Goal: Information Seeking & Learning: Learn about a topic

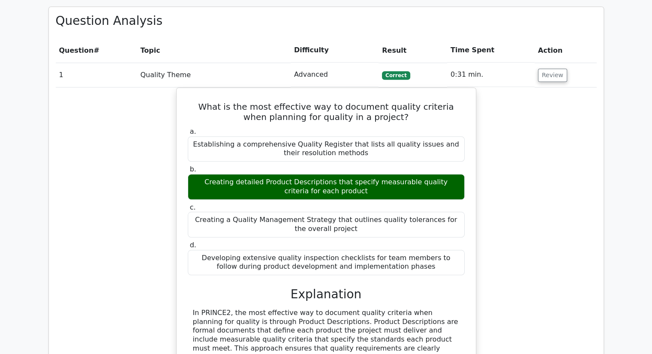
scroll to position [754, 0]
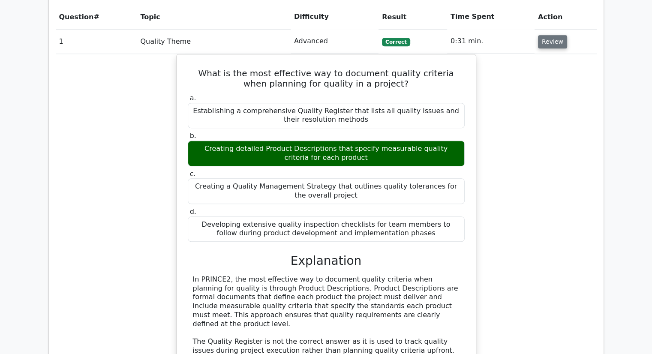
click at [549, 35] on button "Review" at bounding box center [552, 41] width 29 height 13
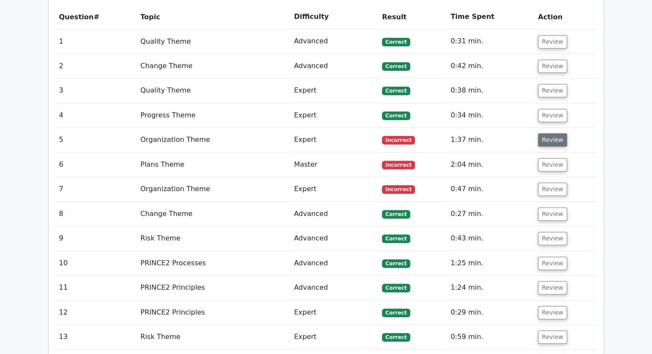
click at [550, 133] on button "Review" at bounding box center [552, 139] width 29 height 13
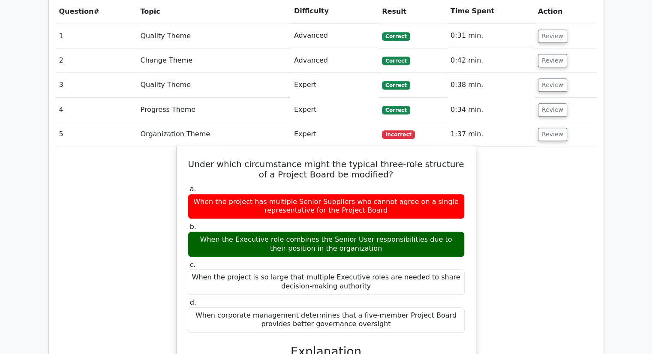
scroll to position [760, 0]
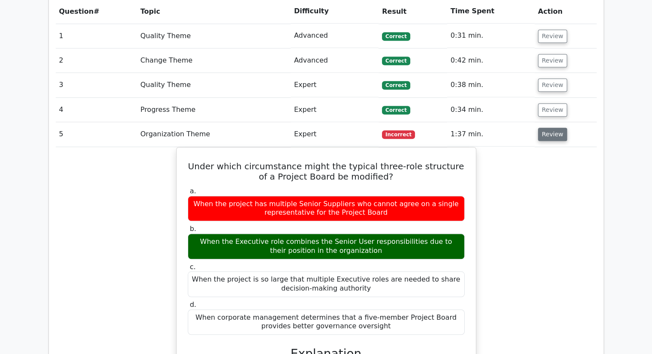
click at [544, 128] on button "Review" at bounding box center [552, 134] width 29 height 13
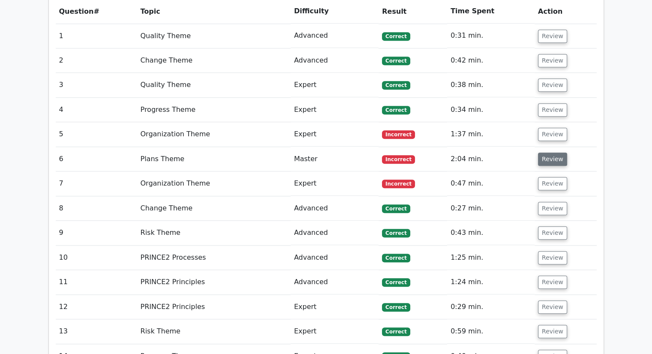
click at [546, 153] on button "Review" at bounding box center [552, 159] width 29 height 13
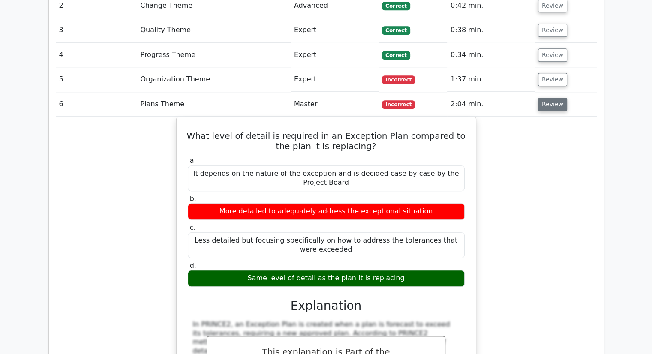
scroll to position [854, 0]
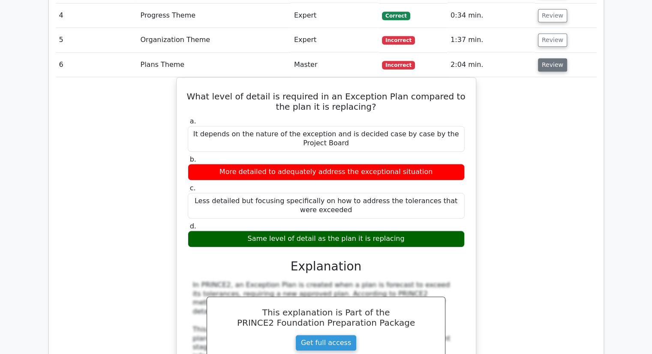
click at [548, 58] on button "Review" at bounding box center [552, 64] width 29 height 13
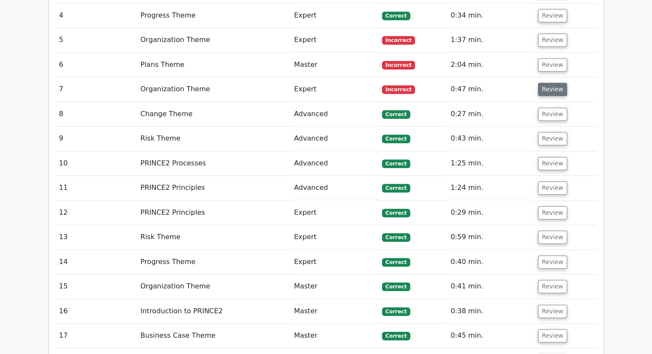
click at [545, 83] on button "Review" at bounding box center [552, 89] width 29 height 13
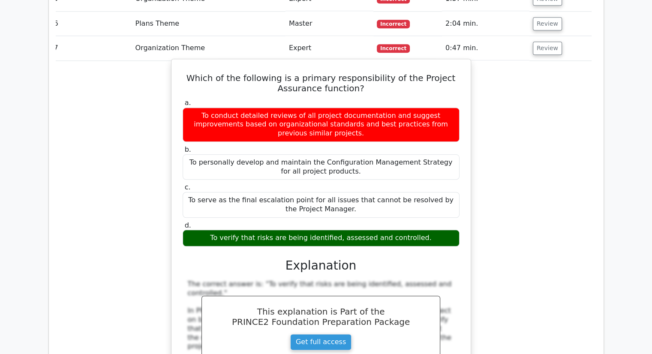
scroll to position [0, 3]
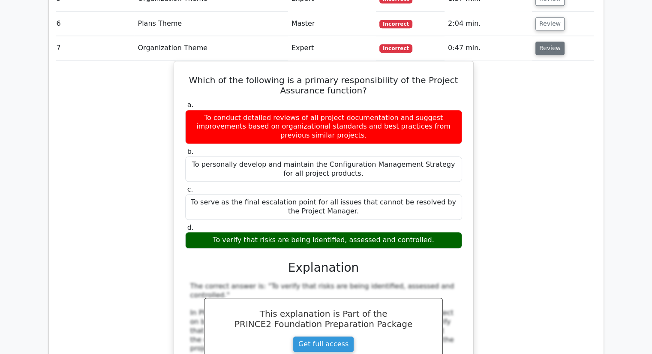
click at [547, 42] on button "Review" at bounding box center [549, 48] width 29 height 13
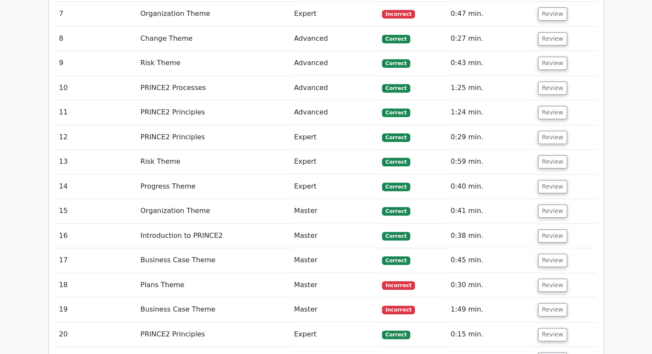
scroll to position [922, 0]
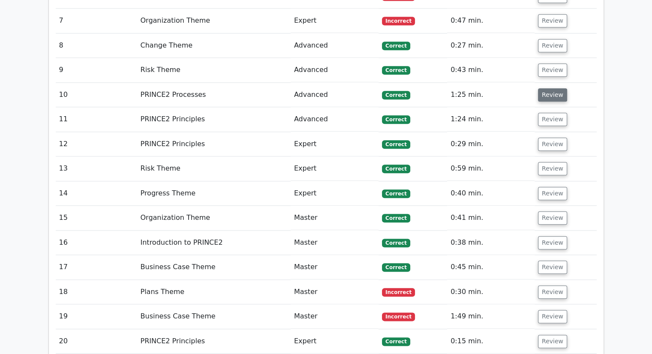
click at [545, 88] on button "Review" at bounding box center [552, 94] width 29 height 13
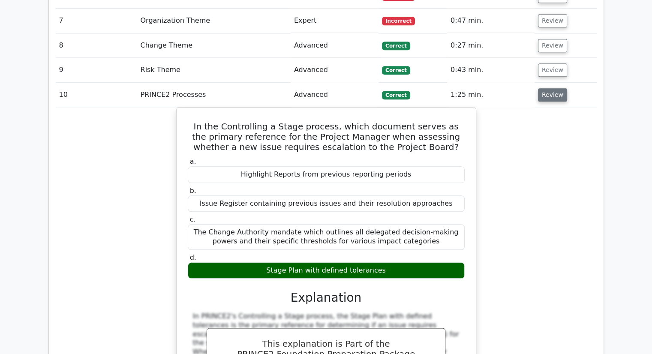
click at [549, 88] on button "Review" at bounding box center [552, 94] width 29 height 13
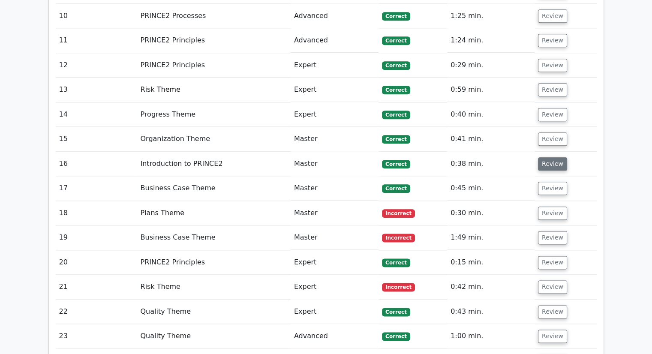
scroll to position [1010, 0]
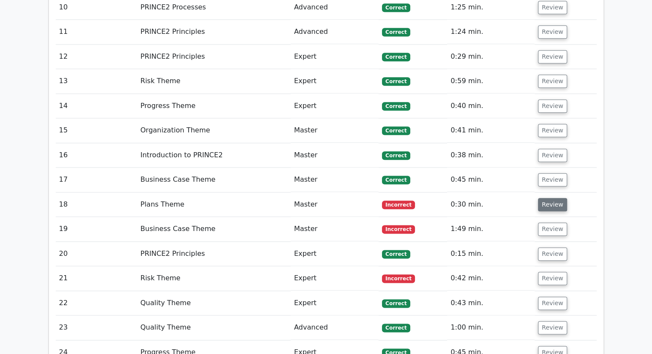
click at [550, 198] on button "Review" at bounding box center [552, 204] width 29 height 13
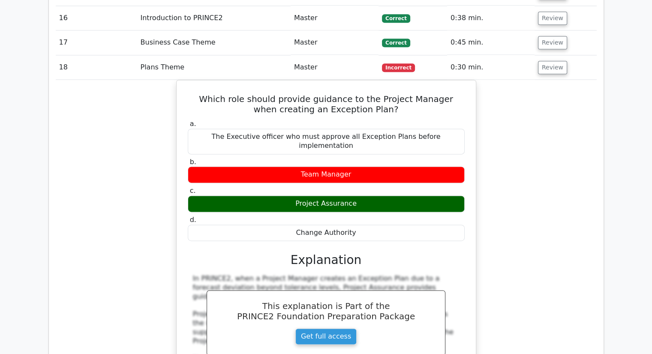
scroll to position [1145, 0]
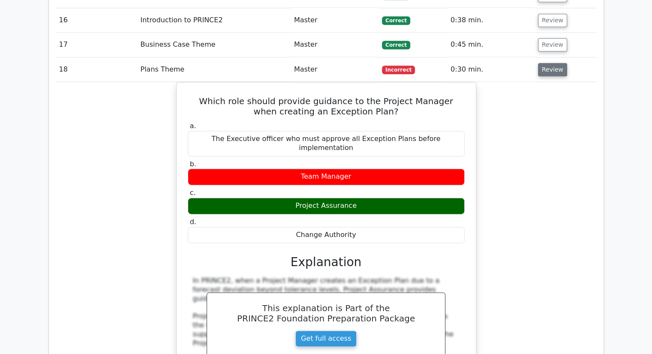
click at [552, 63] on button "Review" at bounding box center [552, 69] width 29 height 13
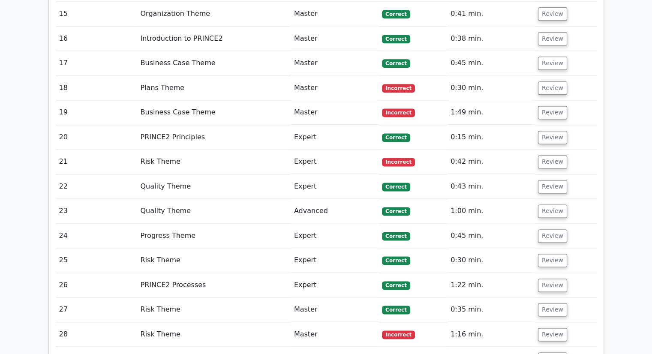
scroll to position [1127, 0]
click at [549, 106] on button "Review" at bounding box center [552, 112] width 29 height 13
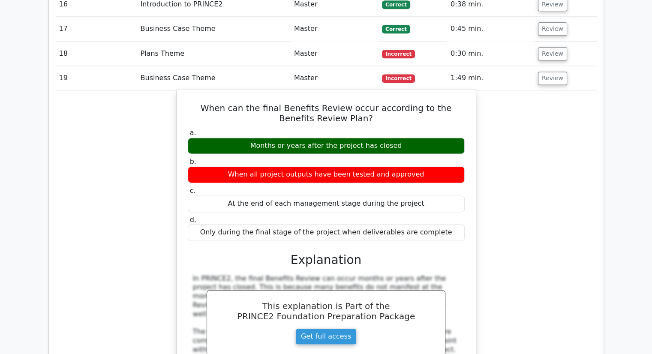
scroll to position [1152, 0]
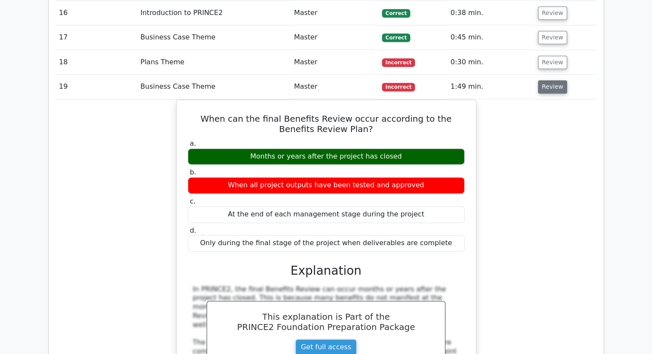
click at [546, 80] on button "Review" at bounding box center [552, 86] width 29 height 13
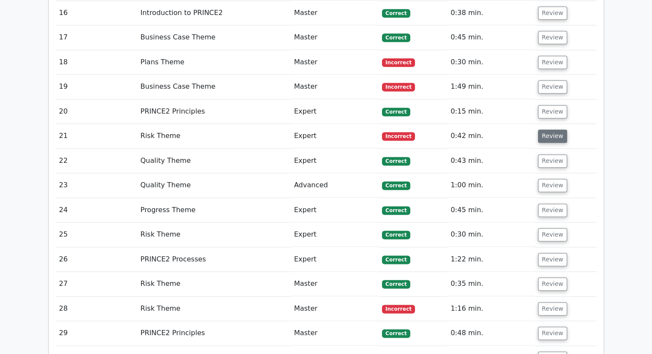
click at [553, 129] on button "Review" at bounding box center [552, 135] width 29 height 13
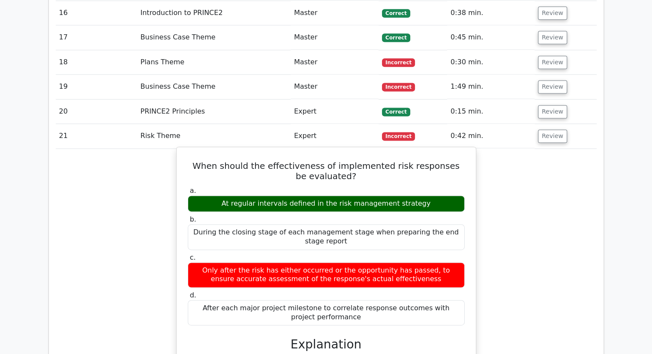
drag, startPoint x: 420, startPoint y: 180, endPoint x: 327, endPoint y: 183, distance: 93.1
click at [327, 195] on div "At regular intervals defined in the risk management strategy" at bounding box center [326, 203] width 277 height 17
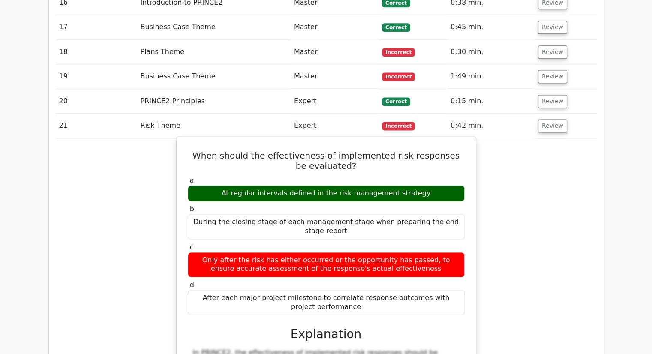
scroll to position [1163, 0]
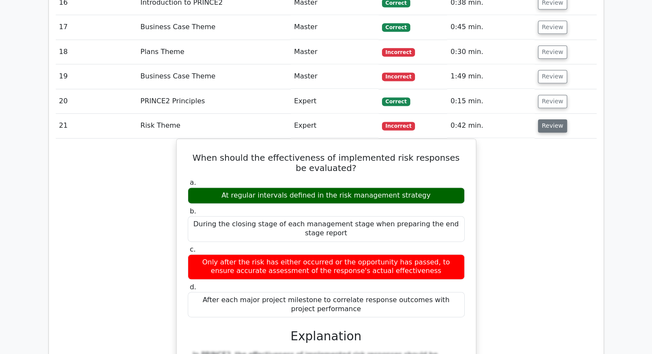
click at [551, 119] on button "Review" at bounding box center [552, 125] width 29 height 13
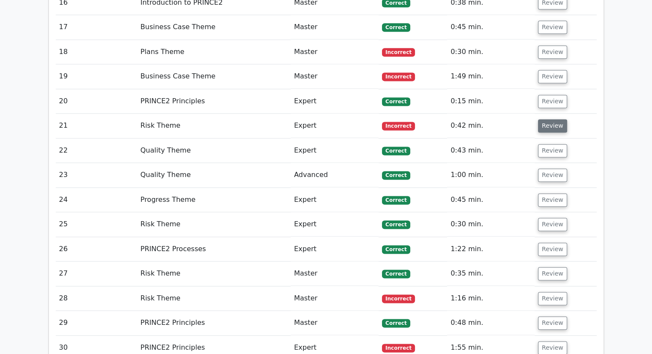
click at [551, 119] on button "Review" at bounding box center [552, 125] width 29 height 13
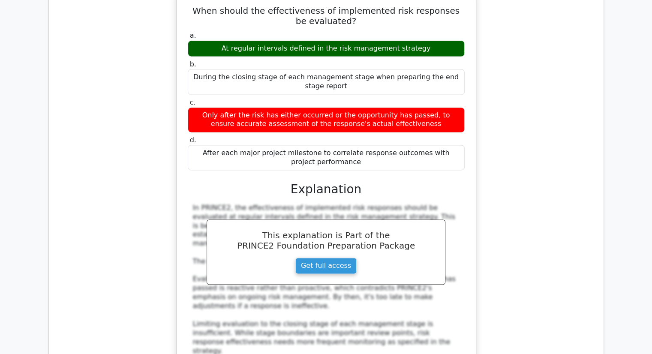
scroll to position [1240, 0]
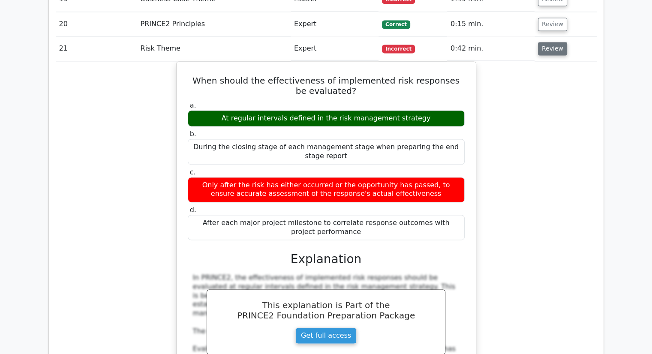
click at [541, 42] on button "Review" at bounding box center [552, 48] width 29 height 13
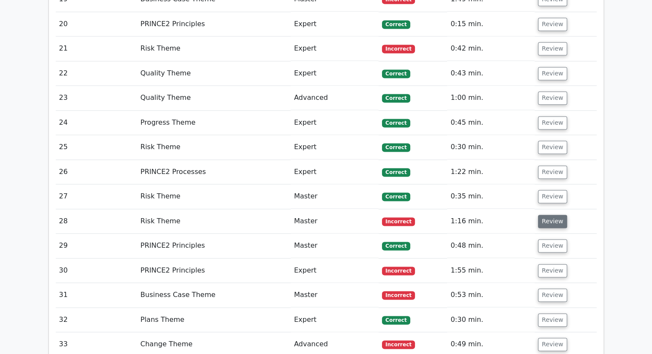
click at [550, 215] on button "Review" at bounding box center [552, 221] width 29 height 13
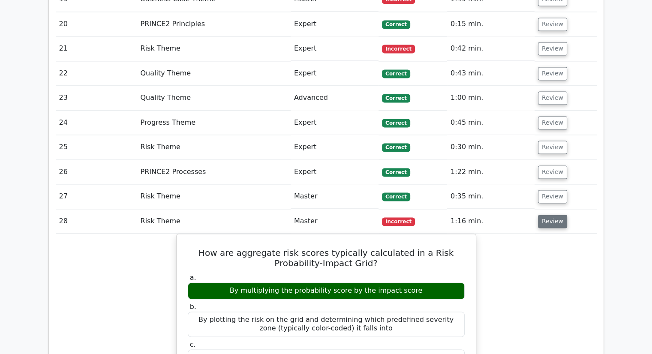
click at [549, 215] on button "Review" at bounding box center [552, 221] width 29 height 13
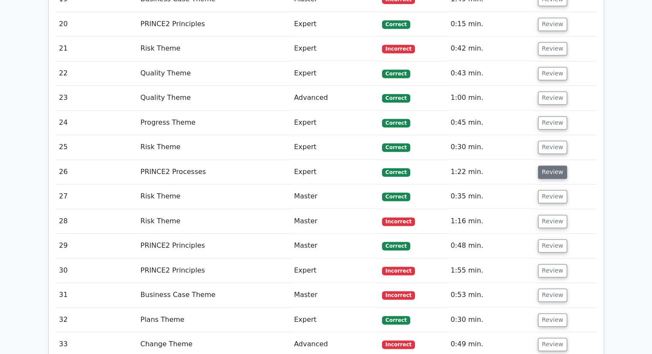
click at [545, 165] on button "Review" at bounding box center [552, 171] width 29 height 13
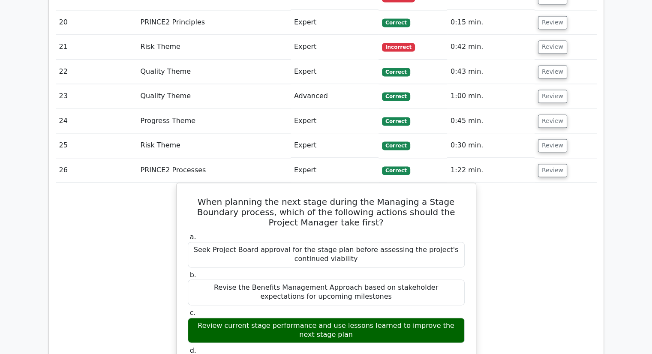
scroll to position [1241, 0]
click at [550, 164] on button "Review" at bounding box center [552, 170] width 29 height 13
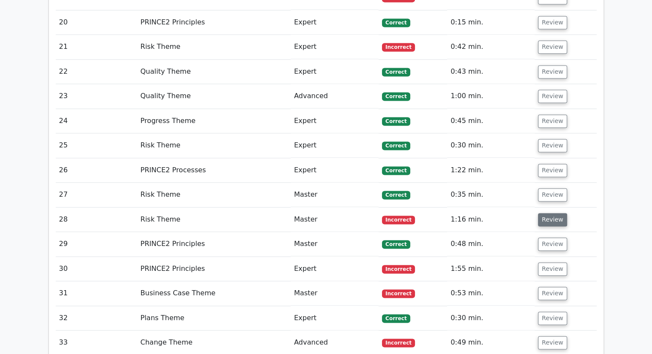
click at [543, 213] on button "Review" at bounding box center [552, 219] width 29 height 13
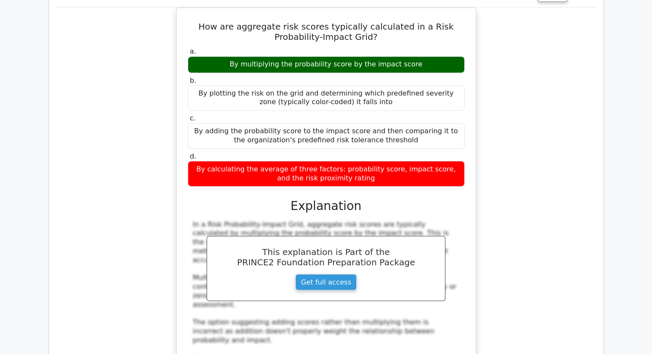
scroll to position [1418, 0]
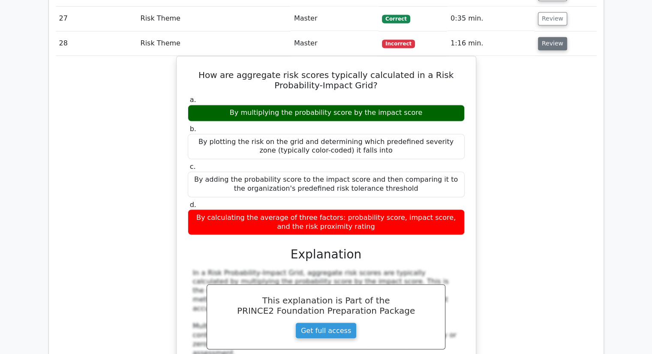
click at [550, 37] on button "Review" at bounding box center [552, 43] width 29 height 13
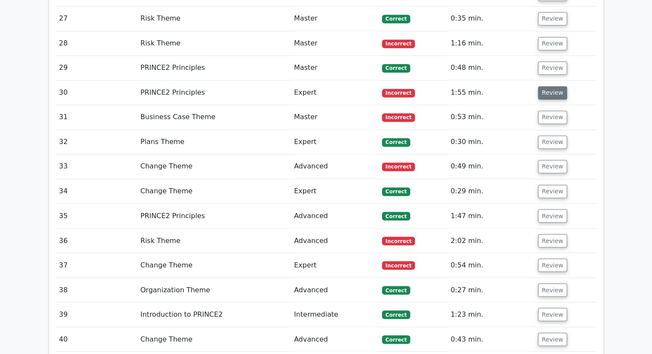
click at [547, 86] on button "Review" at bounding box center [552, 92] width 29 height 13
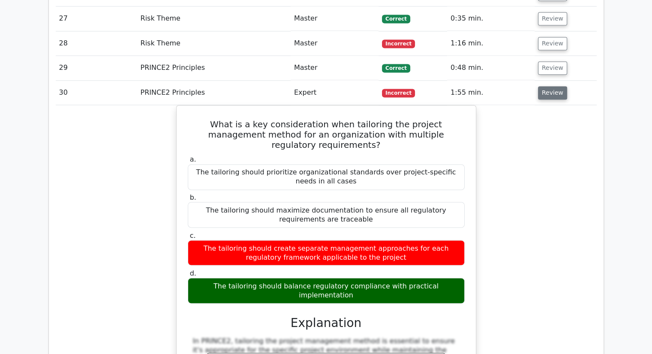
click at [547, 86] on button "Review" at bounding box center [552, 92] width 29 height 13
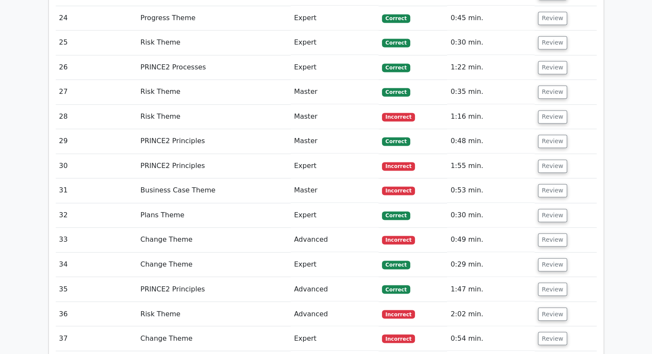
scroll to position [1334, 0]
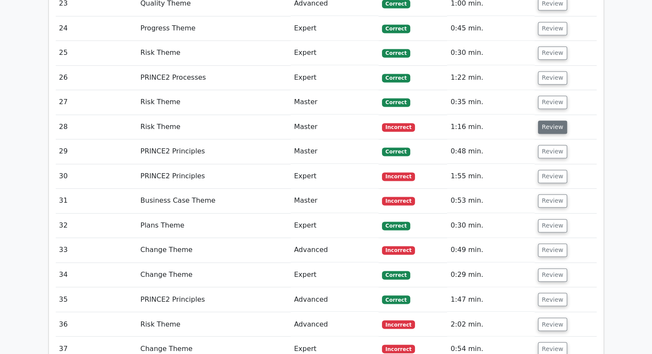
click at [552, 120] on button "Review" at bounding box center [552, 126] width 29 height 13
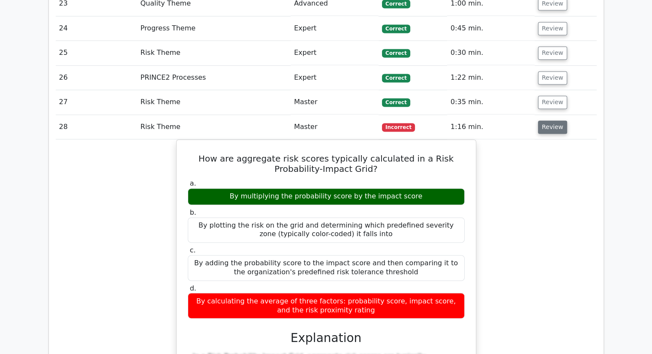
click at [552, 120] on button "Review" at bounding box center [552, 126] width 29 height 13
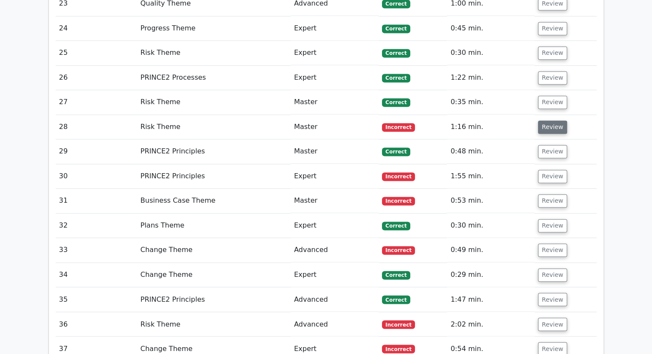
click at [547, 120] on button "Review" at bounding box center [552, 126] width 29 height 13
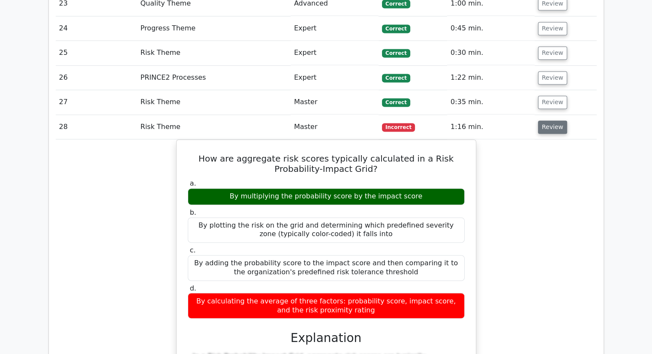
click at [544, 120] on button "Review" at bounding box center [552, 126] width 29 height 13
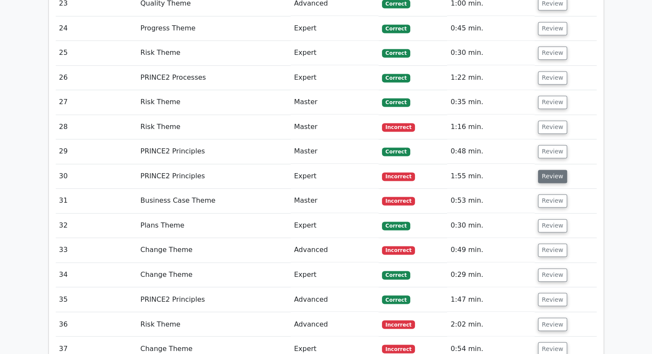
click at [549, 170] on button "Review" at bounding box center [552, 176] width 29 height 13
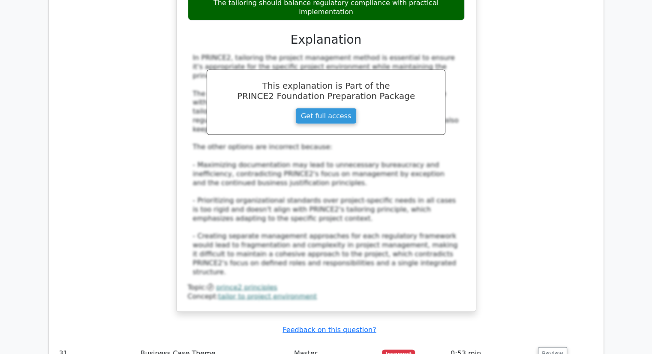
scroll to position [1701, 0]
click at [542, 347] on button "Review" at bounding box center [552, 353] width 29 height 13
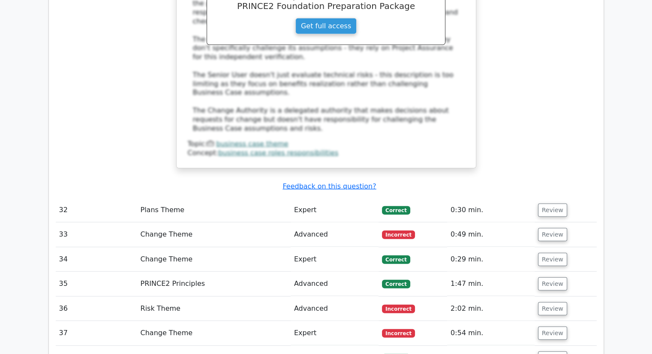
scroll to position [2290, 0]
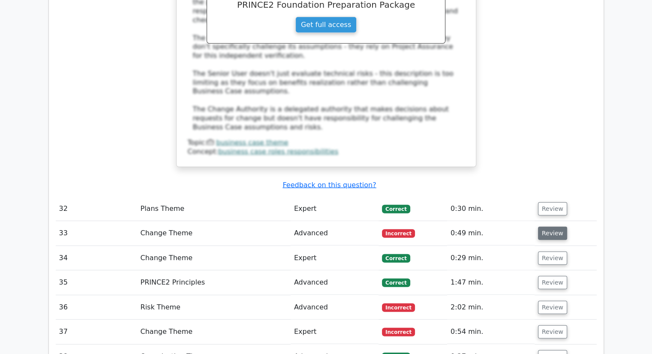
click at [555, 227] on button "Review" at bounding box center [552, 233] width 29 height 13
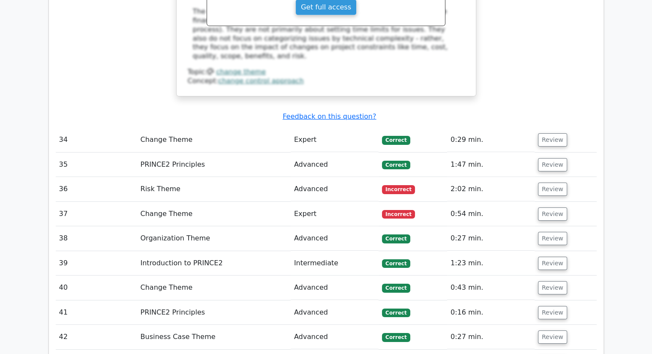
scroll to position [2775, 0]
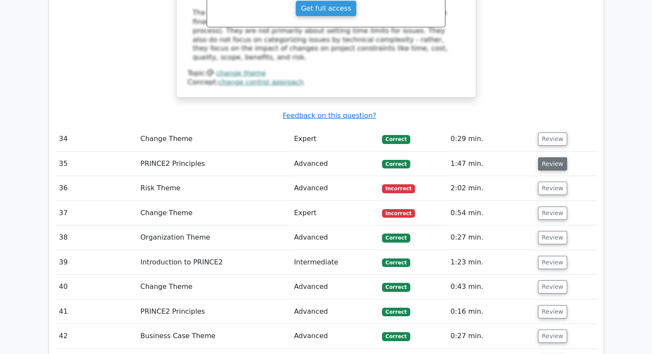
click at [556, 157] on button "Review" at bounding box center [552, 163] width 29 height 13
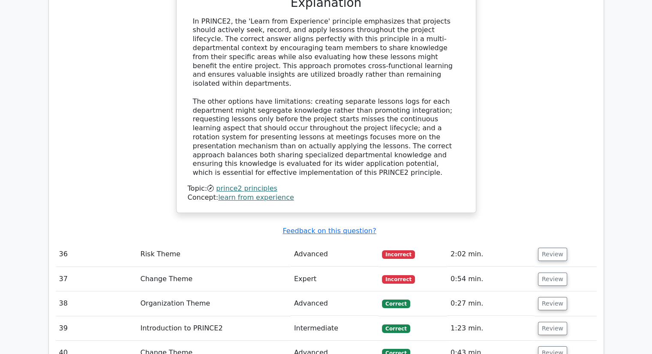
scroll to position [3174, 0]
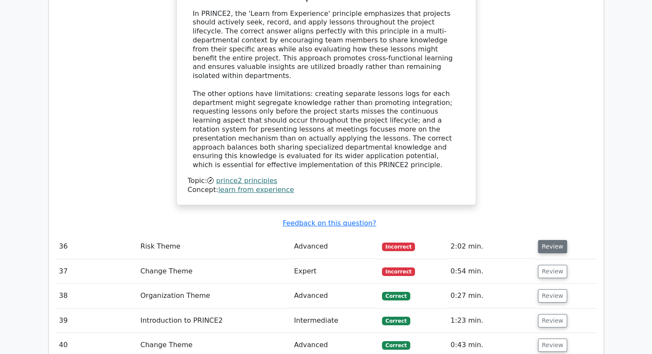
click at [546, 240] on button "Review" at bounding box center [552, 246] width 29 height 13
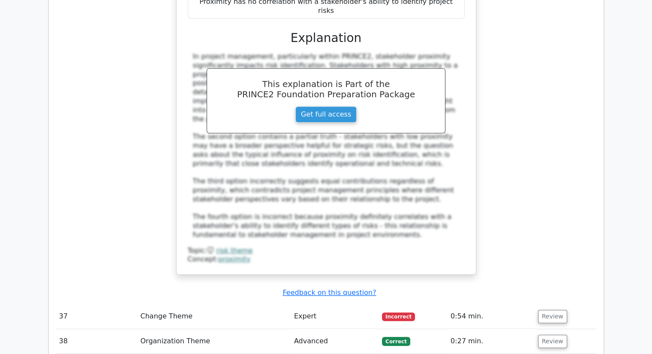
scroll to position [3603, 0]
click at [544, 309] on button "Review" at bounding box center [552, 315] width 29 height 13
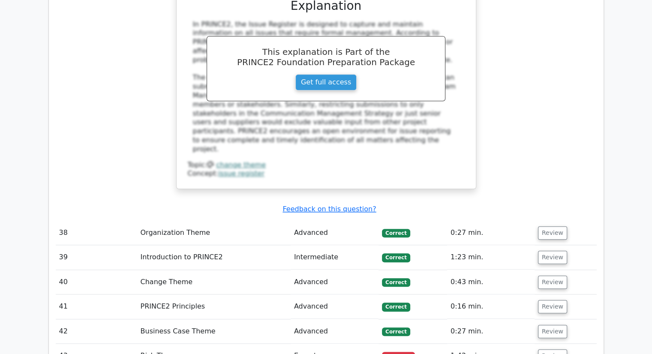
scroll to position [4095, 0]
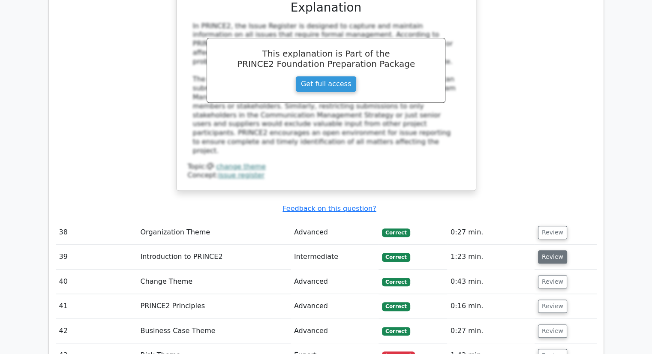
click at [545, 250] on button "Review" at bounding box center [552, 256] width 29 height 13
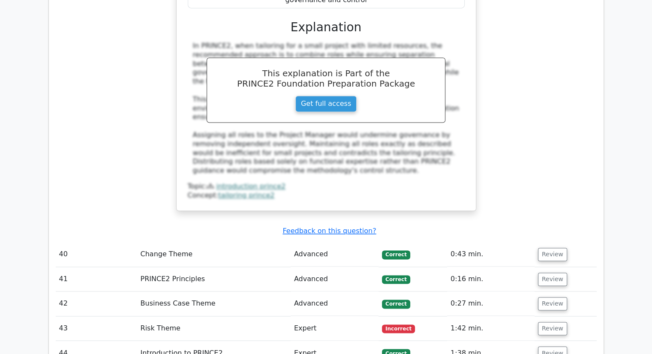
scroll to position [4543, 0]
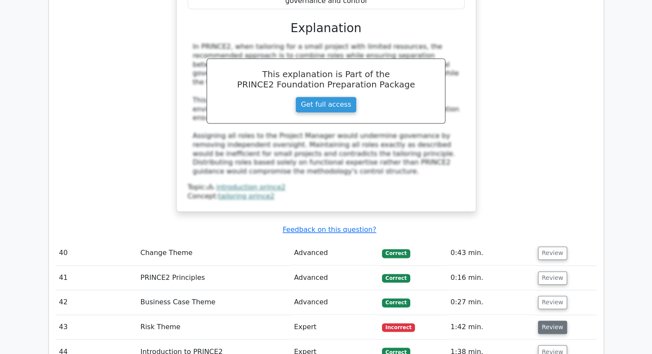
click at [539, 321] on button "Review" at bounding box center [552, 327] width 29 height 13
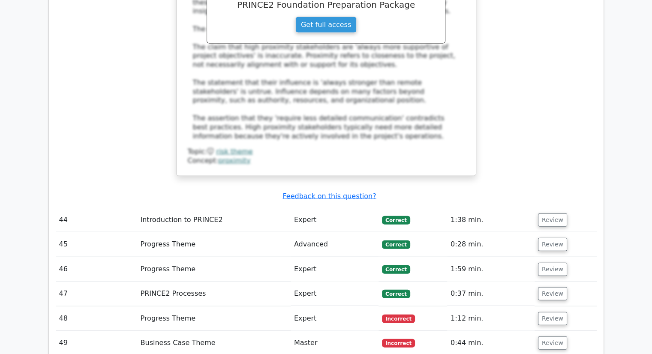
scroll to position [5105, 0]
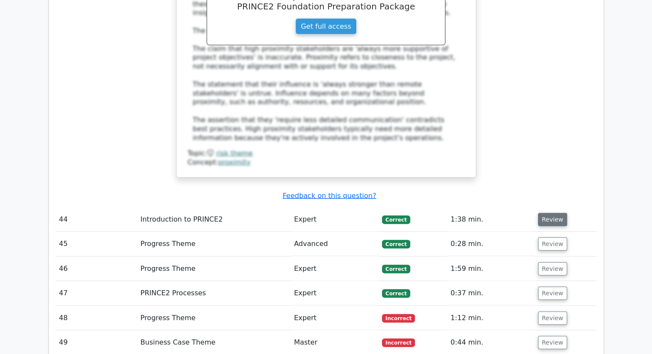
click at [546, 213] on button "Review" at bounding box center [552, 219] width 29 height 13
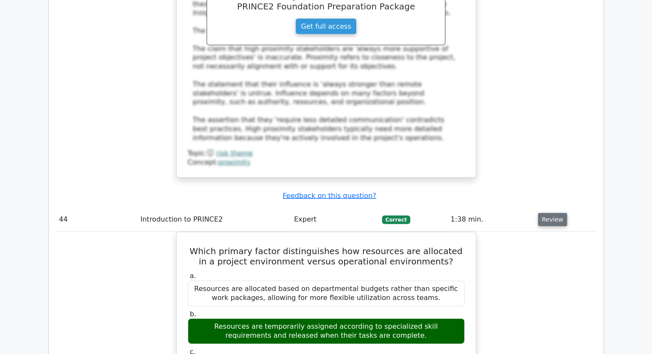
click at [541, 213] on button "Review" at bounding box center [552, 219] width 29 height 13
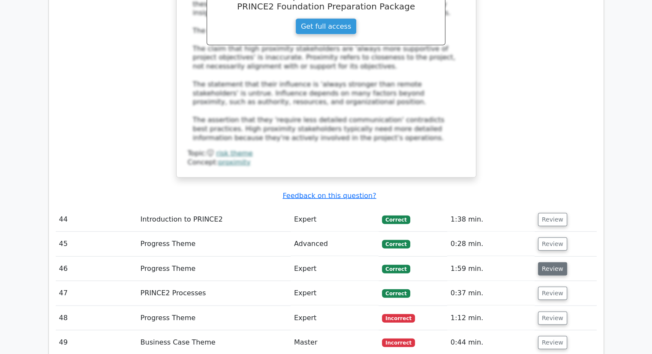
click at [547, 262] on button "Review" at bounding box center [552, 268] width 29 height 13
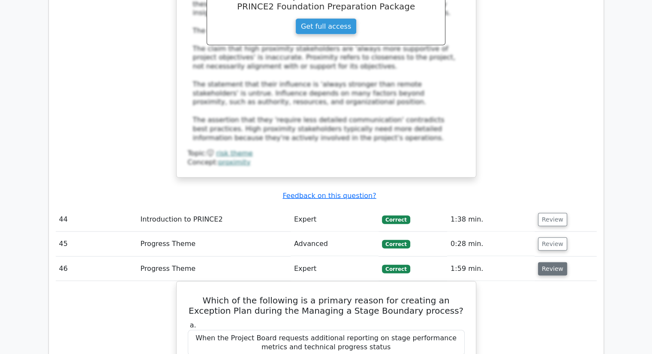
click at [547, 262] on button "Review" at bounding box center [552, 268] width 29 height 13
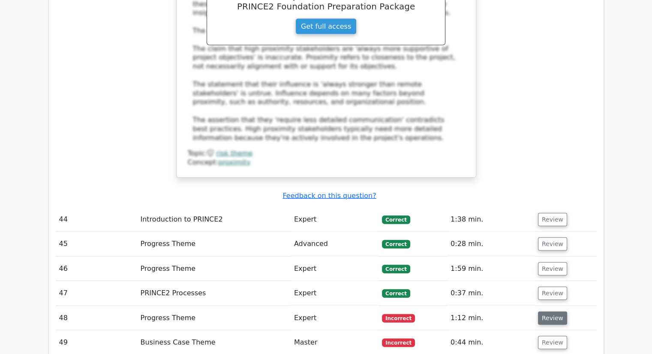
click at [548, 312] on button "Review" at bounding box center [552, 318] width 29 height 13
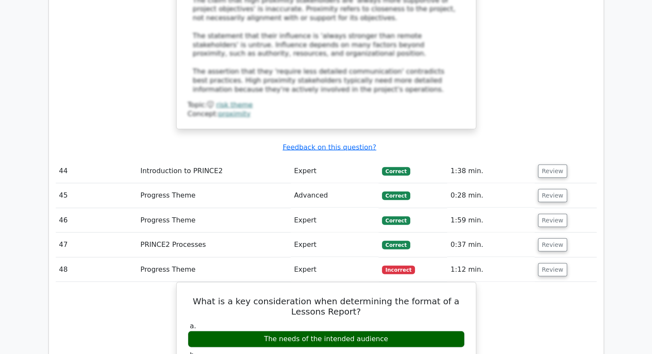
scroll to position [5154, 0]
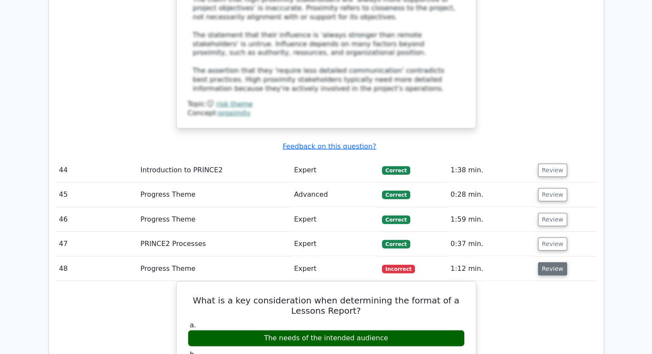
click at [542, 262] on button "Review" at bounding box center [552, 268] width 29 height 13
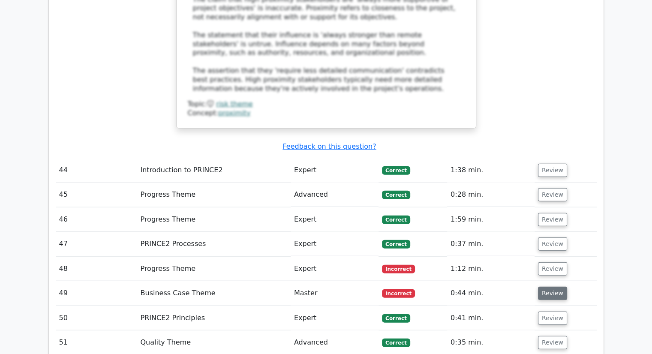
click at [544, 287] on button "Review" at bounding box center [552, 293] width 29 height 13
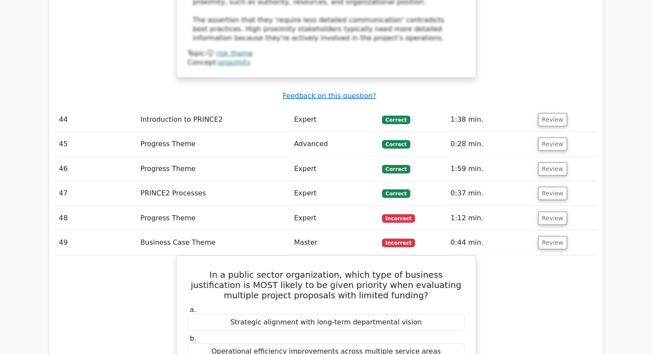
scroll to position [5205, 0]
click at [552, 235] on button "Review" at bounding box center [552, 241] width 29 height 13
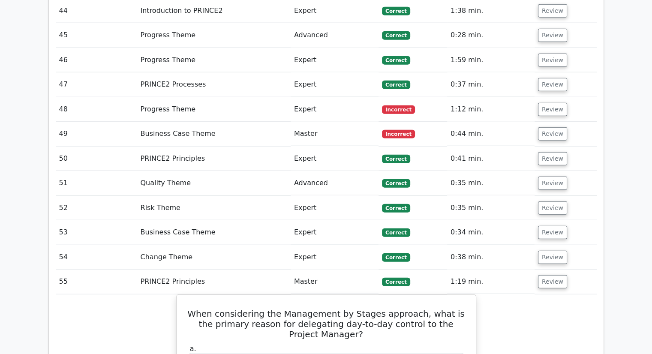
scroll to position [5315, 0]
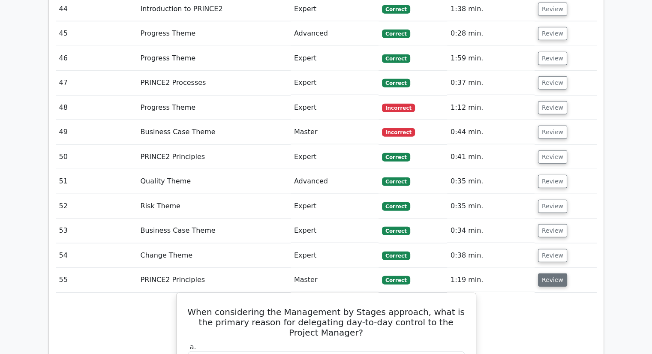
click at [539, 273] on button "Review" at bounding box center [552, 279] width 29 height 13
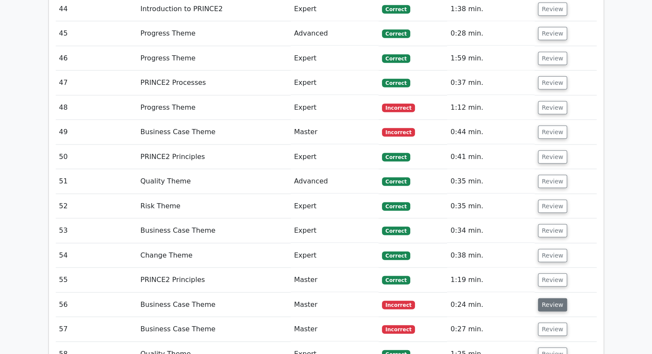
click at [548, 298] on button "Review" at bounding box center [552, 304] width 29 height 13
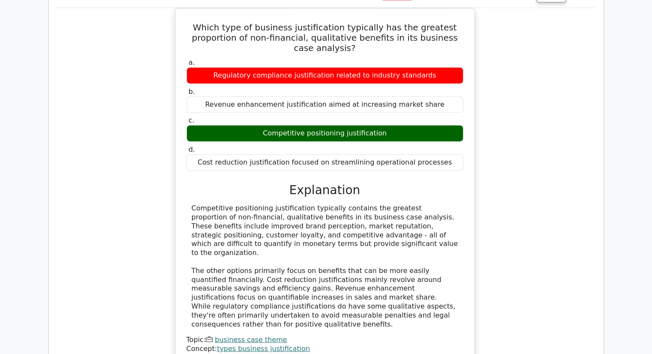
scroll to position [5650, 0]
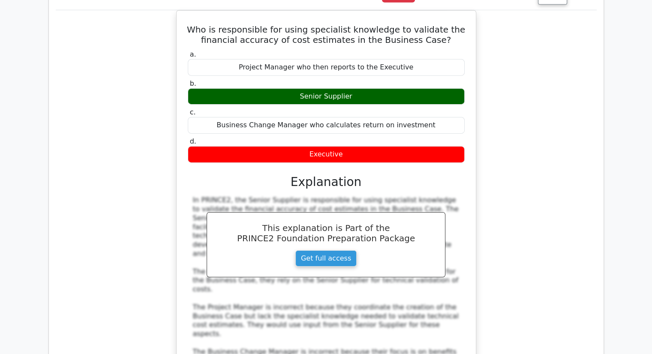
scroll to position [6039, 0]
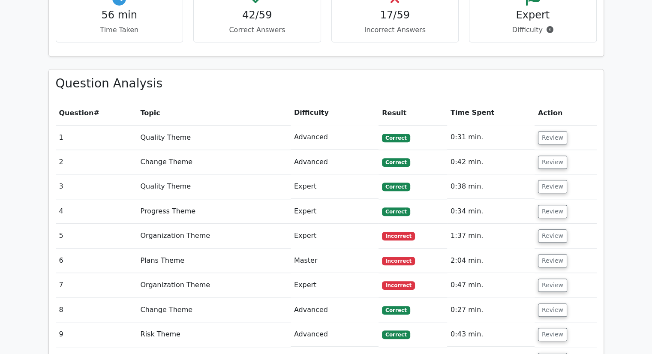
scroll to position [660, 0]
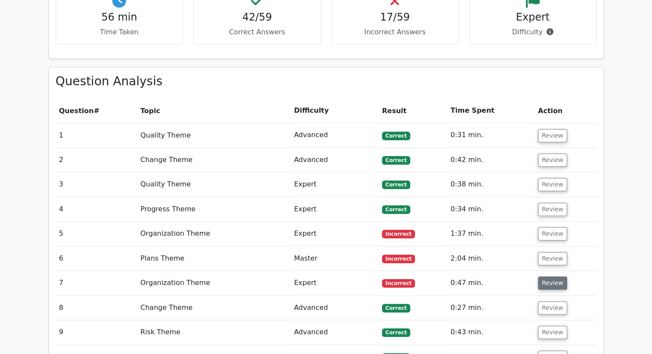
click at [546, 276] on button "Review" at bounding box center [552, 282] width 29 height 13
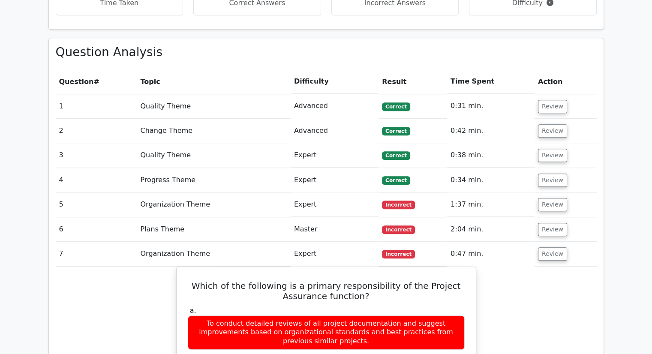
scroll to position [670, 0]
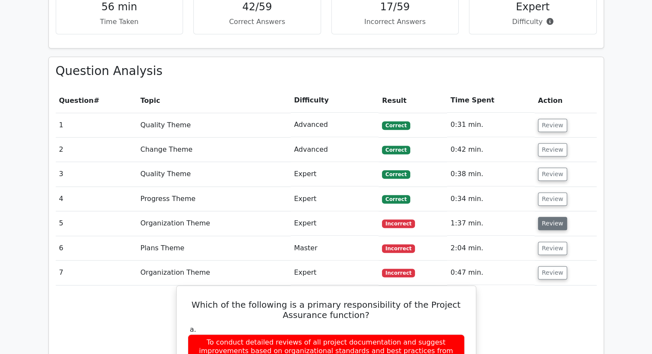
click at [552, 217] on button "Review" at bounding box center [552, 223] width 29 height 13
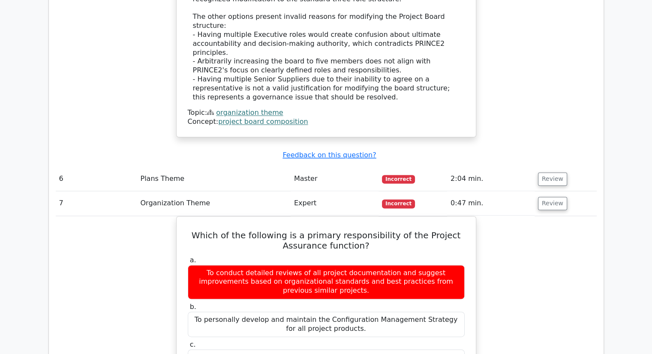
scroll to position [1180, 0]
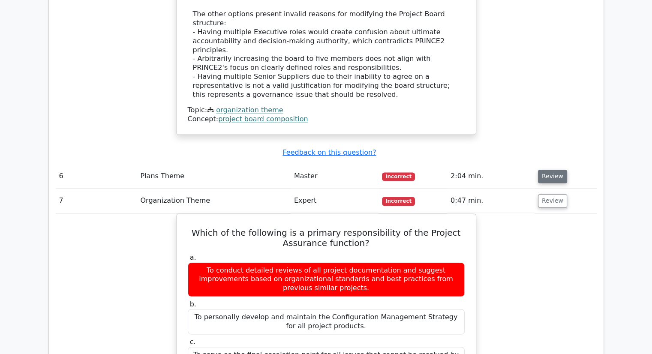
click at [538, 170] on button "Review" at bounding box center [552, 176] width 29 height 13
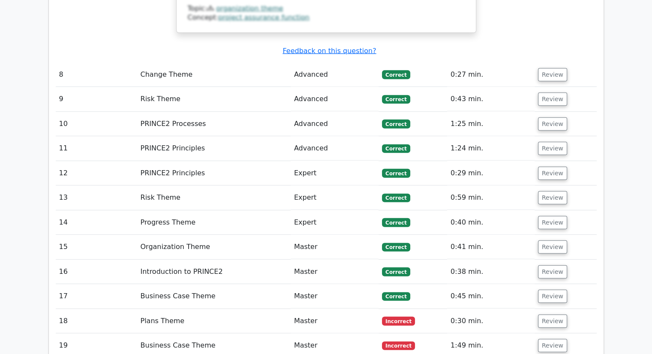
scroll to position [2318, 0]
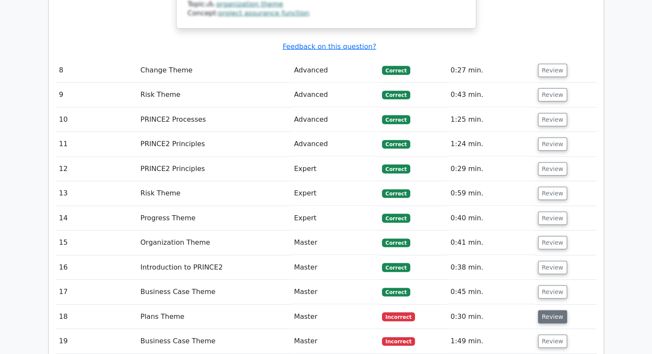
click at [549, 310] on button "Review" at bounding box center [552, 316] width 29 height 13
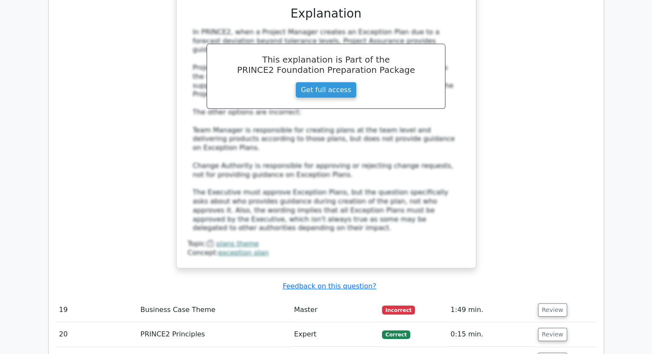
scroll to position [2815, 0]
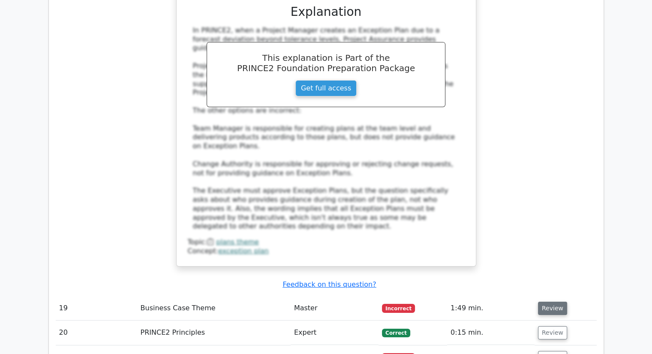
click at [559, 302] on button "Review" at bounding box center [552, 308] width 29 height 13
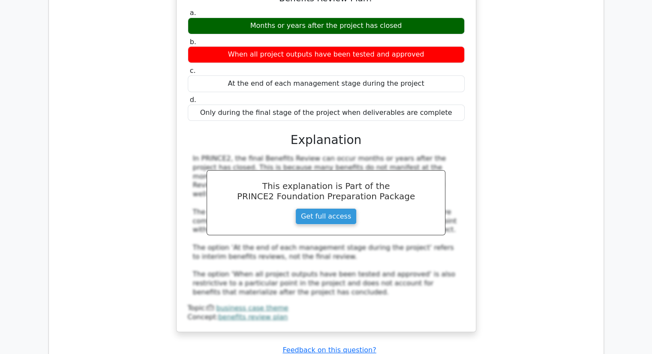
scroll to position [3212, 0]
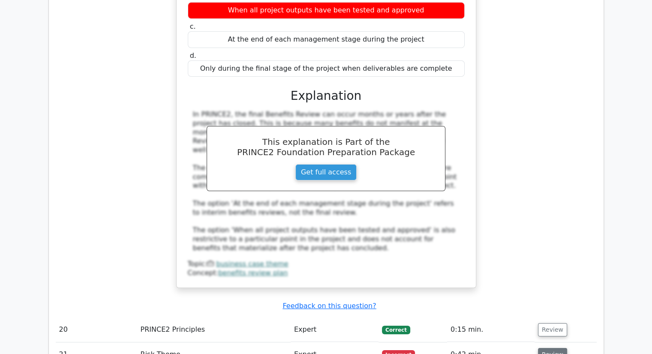
click at [550, 348] on button "Review" at bounding box center [552, 354] width 29 height 13
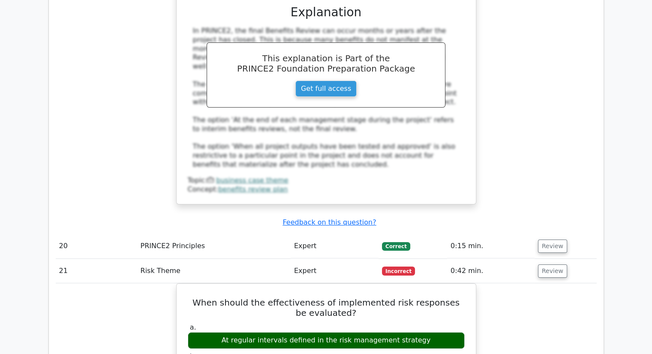
scroll to position [3296, 0]
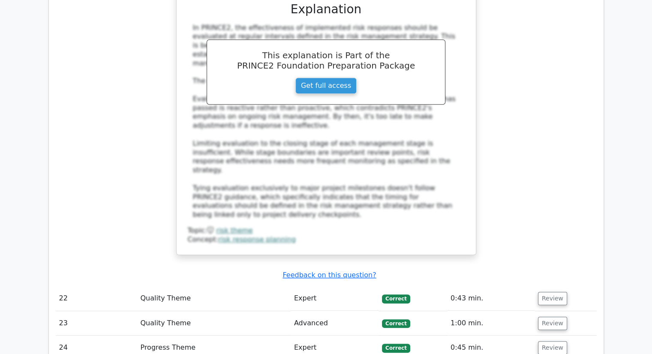
scroll to position [3822, 0]
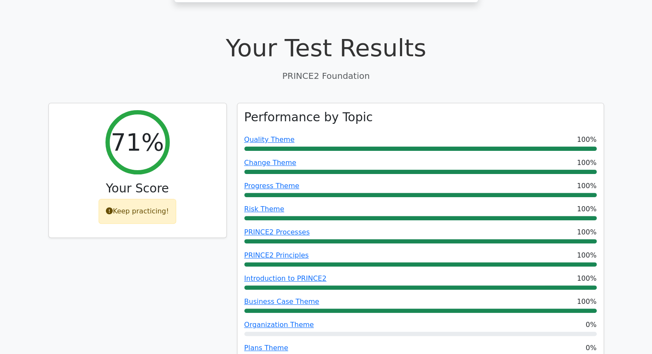
scroll to position [296, 0]
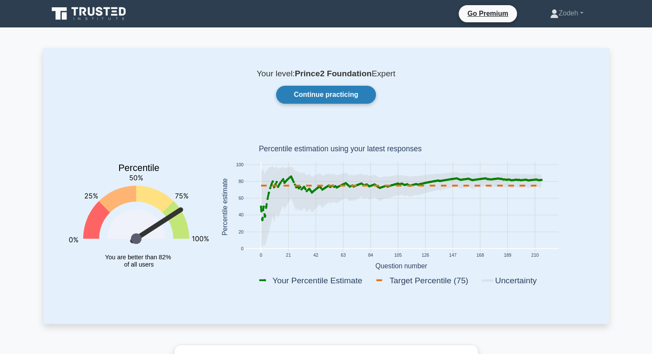
click at [319, 96] on link "Continue practicing" at bounding box center [325, 95] width 99 height 18
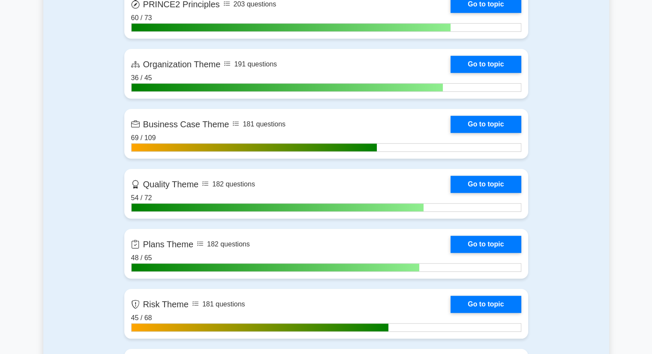
scroll to position [645, 0]
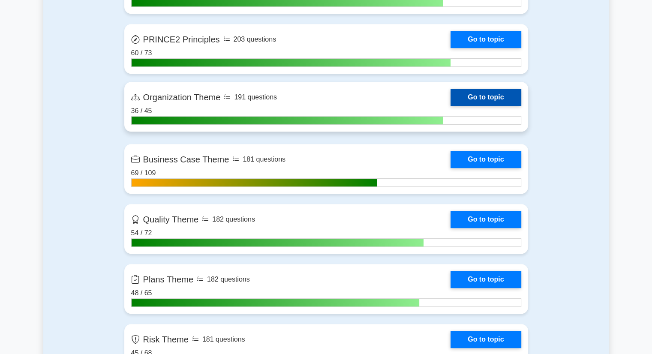
click at [451, 95] on link "Go to topic" at bounding box center [486, 97] width 70 height 17
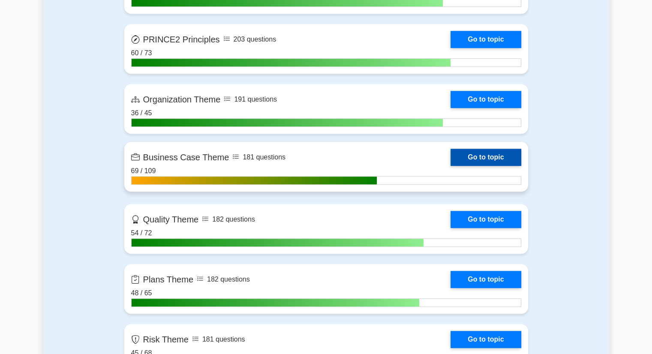
click at [451, 155] on link "Go to topic" at bounding box center [486, 157] width 70 height 17
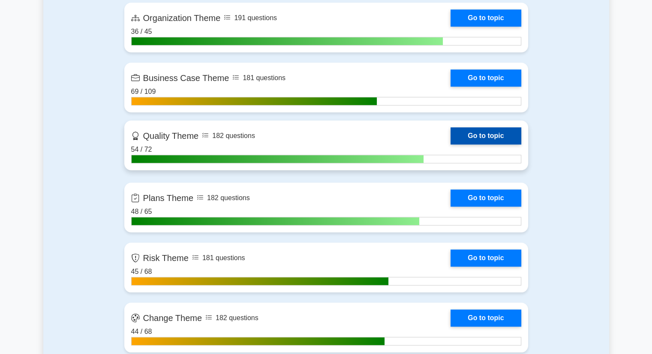
scroll to position [732, 0]
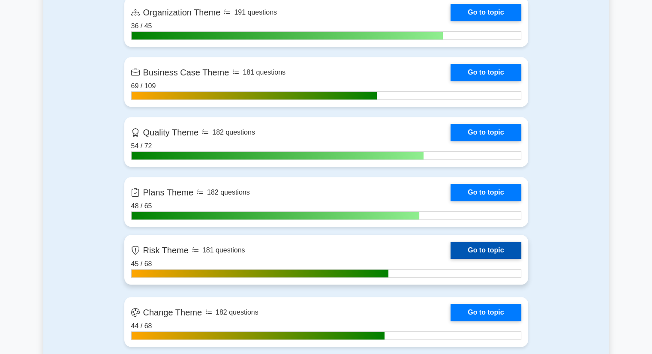
click at [451, 246] on link "Go to topic" at bounding box center [486, 250] width 70 height 17
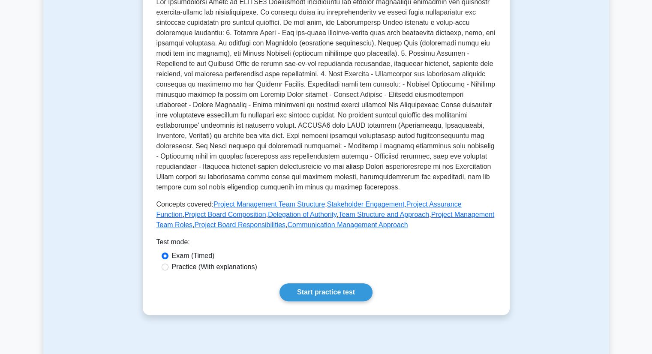
scroll to position [219, 0]
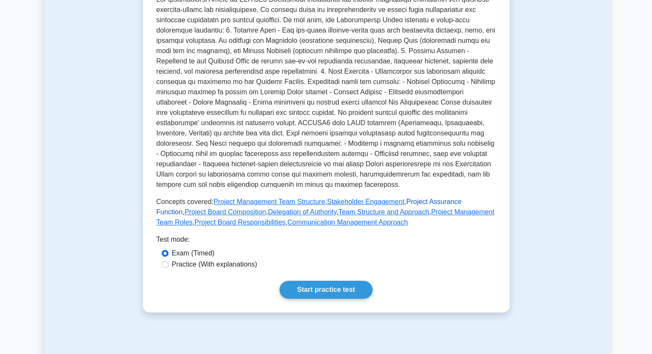
click at [412, 198] on link "Project Assurance Function" at bounding box center [308, 207] width 305 height 18
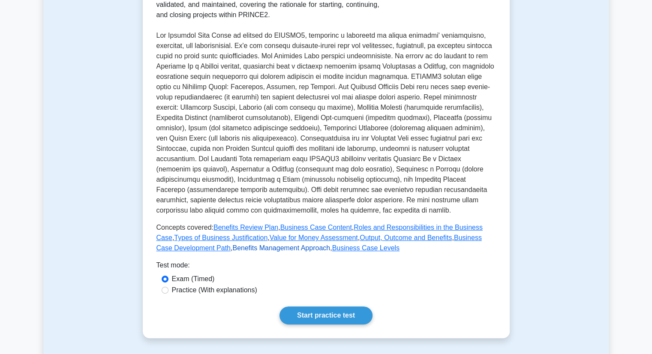
click at [247, 248] on link "Benefits Management Approach" at bounding box center [281, 247] width 98 height 7
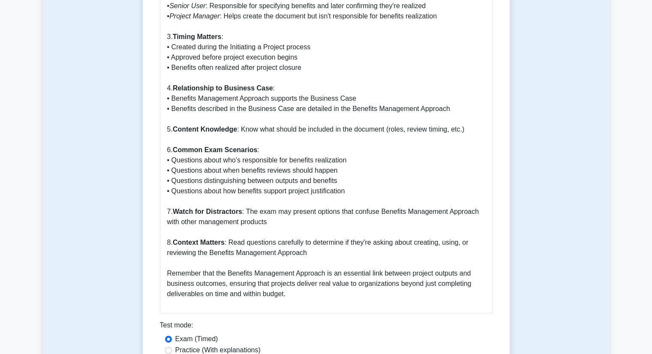
scroll to position [912, 0]
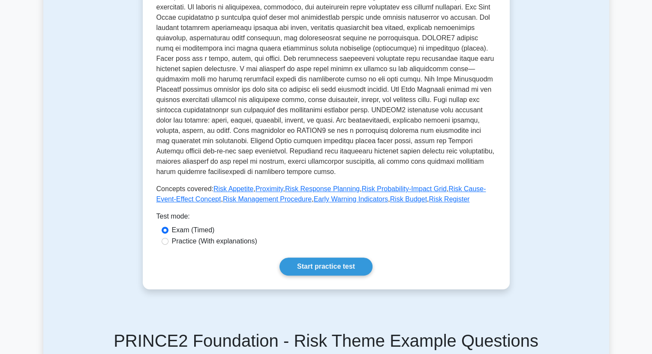
scroll to position [204, 0]
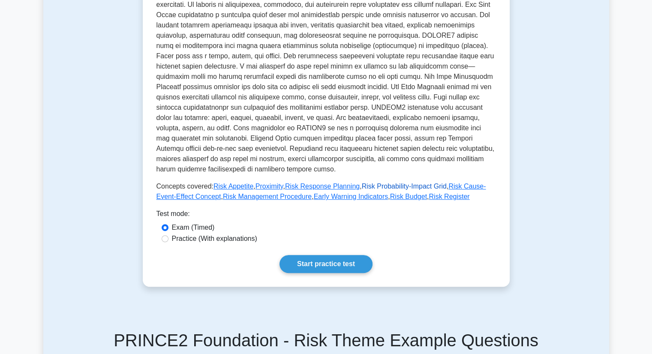
click link "Risk Probability-Impact Grid"
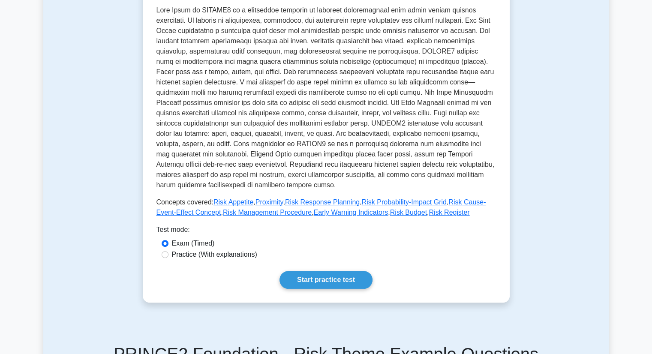
scroll to position [190, 0]
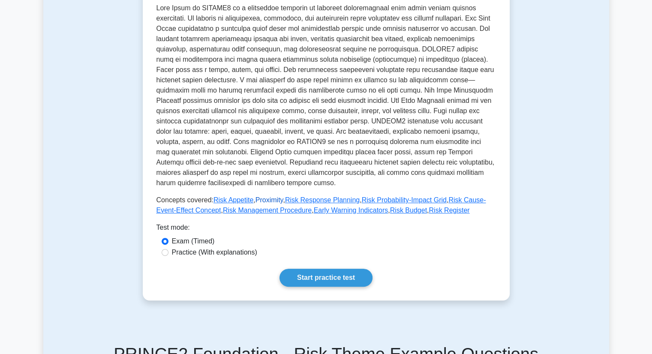
click link "Proximity"
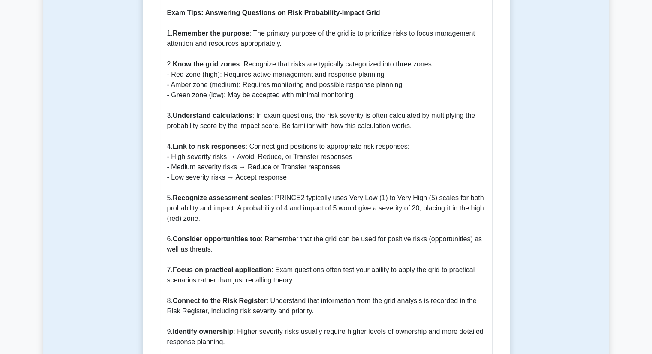
scroll to position [800, 0]
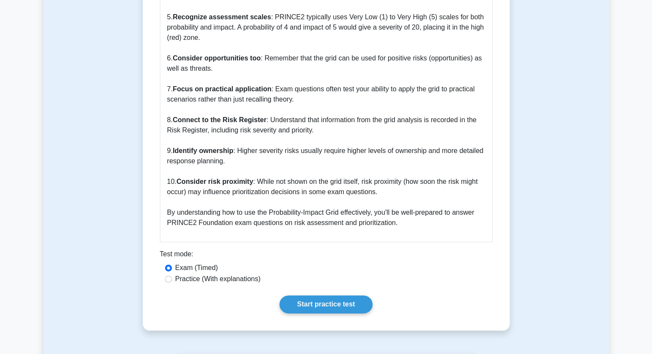
scroll to position [981, 0]
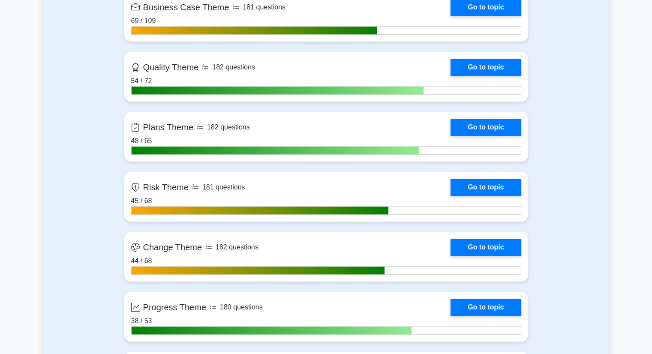
scroll to position [797, 0]
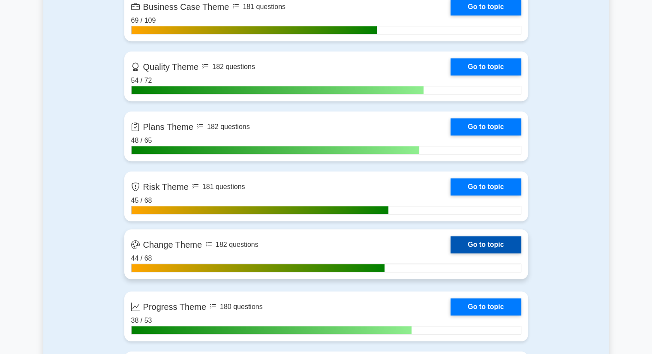
click at [451, 243] on link "Go to topic" at bounding box center [486, 244] width 70 height 17
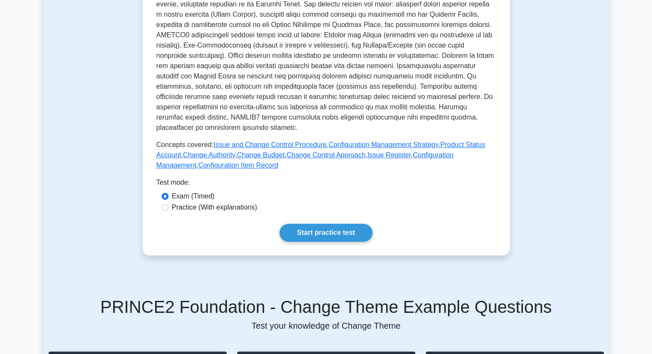
scroll to position [267, 0]
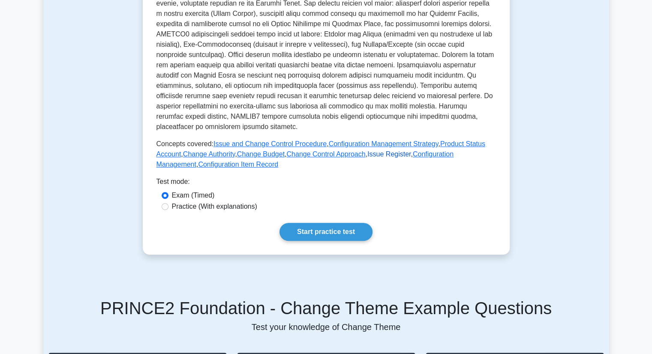
click at [389, 150] on link "Issue Register" at bounding box center [388, 153] width 43 height 7
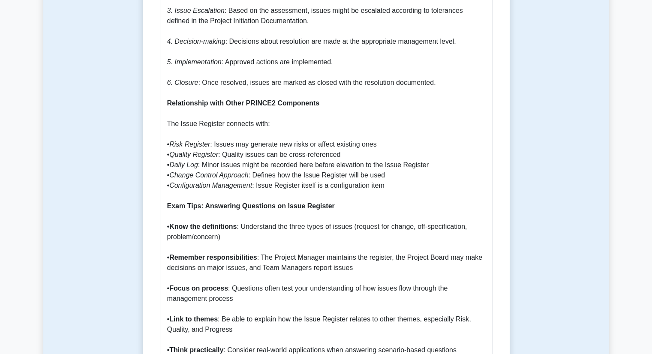
scroll to position [799, 0]
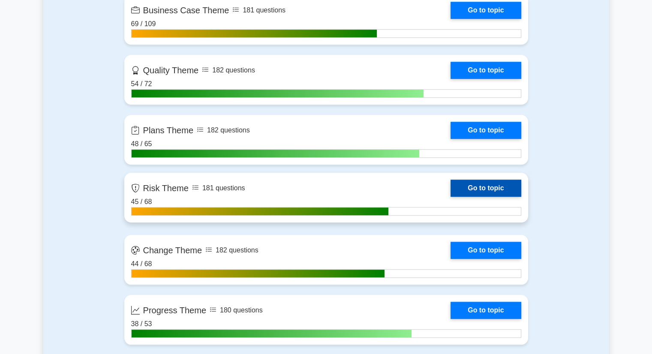
scroll to position [797, 0]
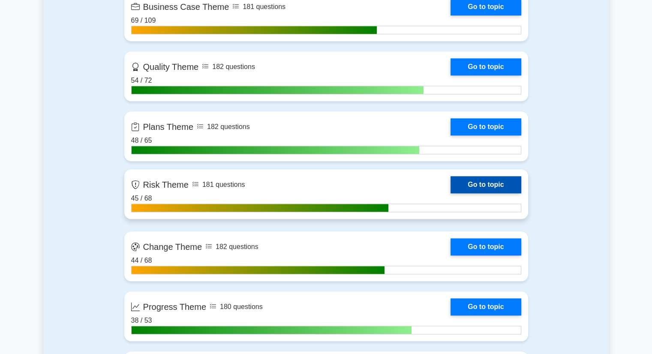
click at [451, 181] on link "Go to topic" at bounding box center [486, 184] width 70 height 17
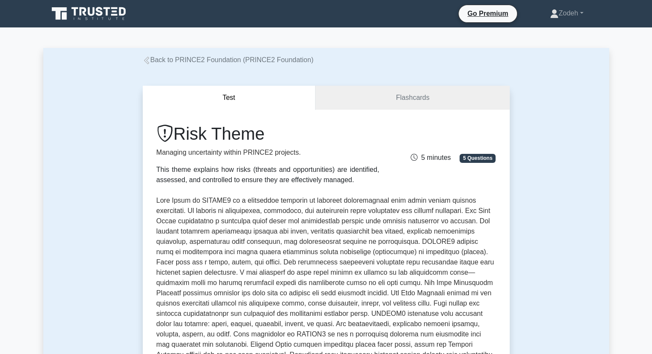
click at [219, 59] on link "Back to PRINCE2 Foundation (PRINCE2 Foundation)" at bounding box center [228, 59] width 171 height 7
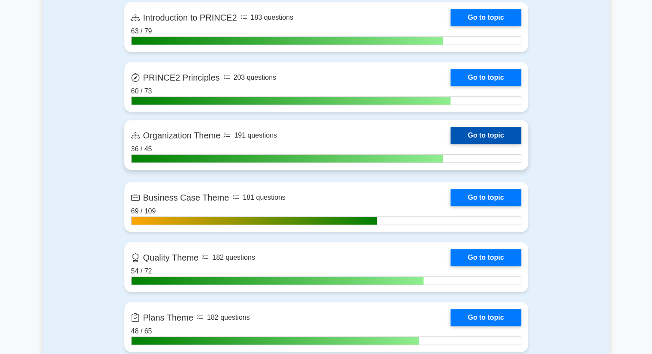
scroll to position [606, 0]
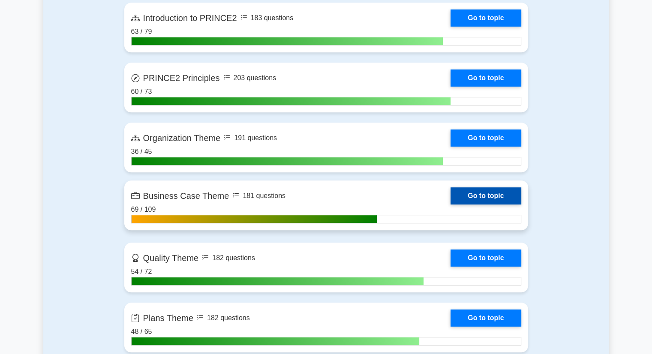
click at [451, 200] on link "Go to topic" at bounding box center [486, 195] width 70 height 17
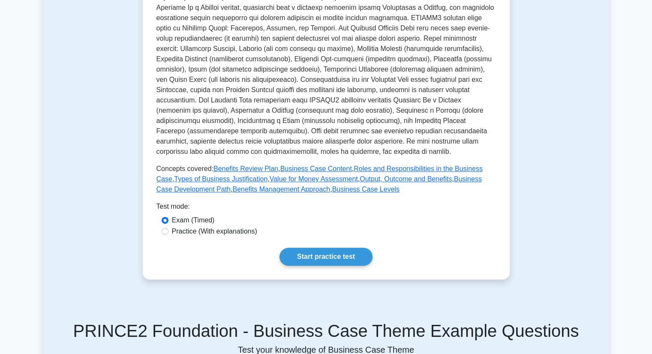
scroll to position [235, 0]
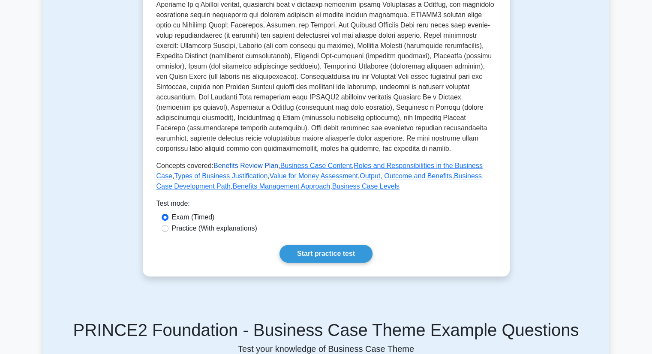
click at [252, 168] on link "Benefits Review Plan" at bounding box center [245, 165] width 65 height 7
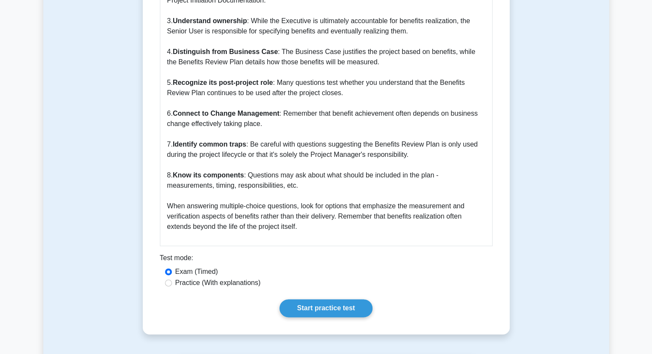
scroll to position [1092, 0]
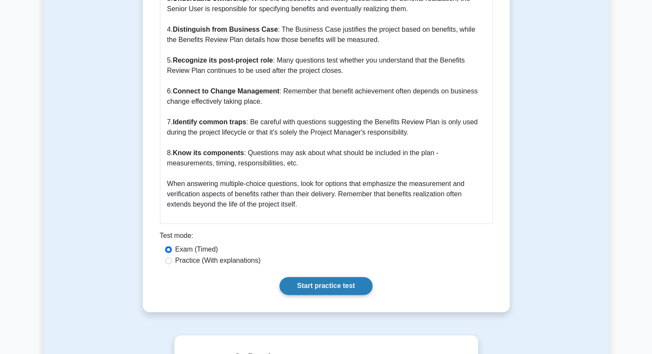
click at [311, 285] on link "Start practice test" at bounding box center [325, 286] width 93 height 18
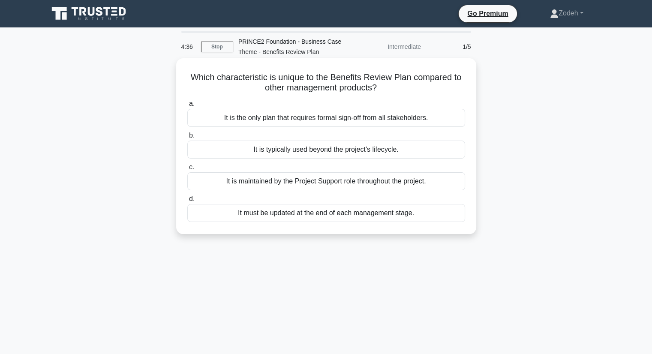
click at [242, 153] on div "It is typically used beyond the project's lifecycle." at bounding box center [326, 150] width 278 height 18
click at [187, 138] on input "b. It is typically used beyond the project's lifecycle." at bounding box center [187, 136] width 0 height 6
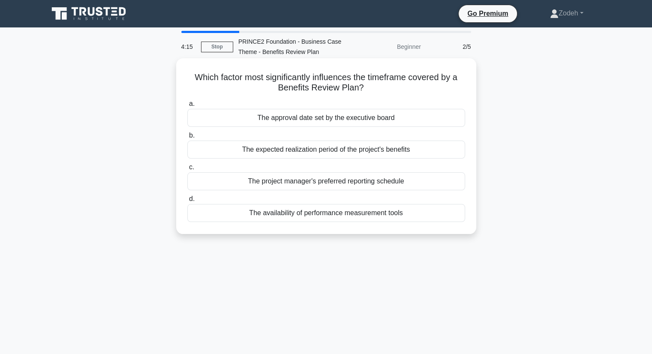
click at [249, 153] on div "The expected realization period of the project's benefits" at bounding box center [326, 150] width 278 height 18
click at [187, 138] on input "b. The expected realization period of the project's benefits" at bounding box center [187, 136] width 0 height 6
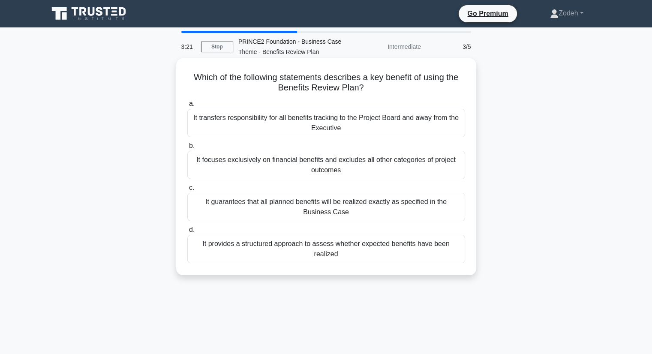
click at [415, 245] on div "It provides a structured approach to assess whether expected benefits have been…" at bounding box center [326, 249] width 278 height 28
click at [187, 233] on input "d. It provides a structured approach to assess whether expected benefits have b…" at bounding box center [187, 230] width 0 height 6
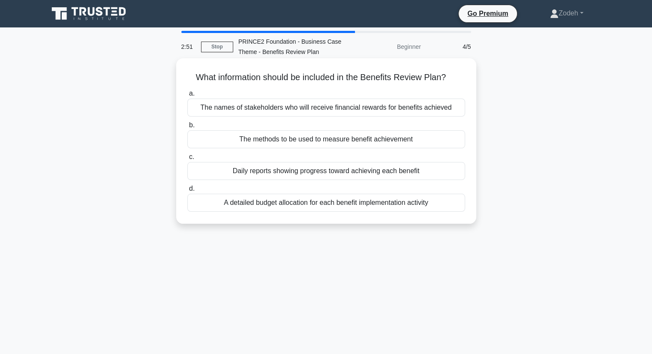
click at [456, 142] on div "The methods to be used to measure benefit achievement" at bounding box center [326, 139] width 278 height 18
click at [187, 128] on input "b. The methods to be used to measure benefit achievement" at bounding box center [187, 126] width 0 height 6
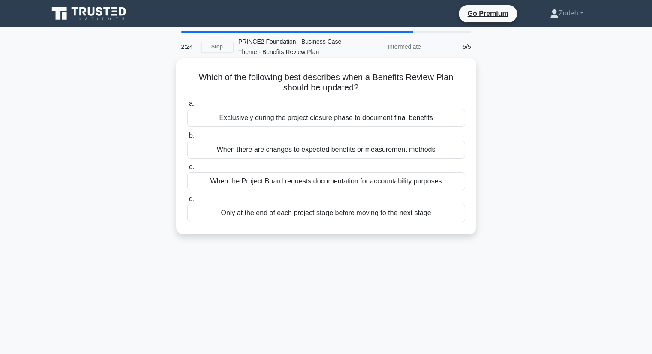
click at [431, 158] on div "When there are changes to expected benefits or measurement methods" at bounding box center [326, 150] width 278 height 18
click at [187, 138] on input "b. When there are changes to expected benefits or measurement methods" at bounding box center [187, 136] width 0 height 6
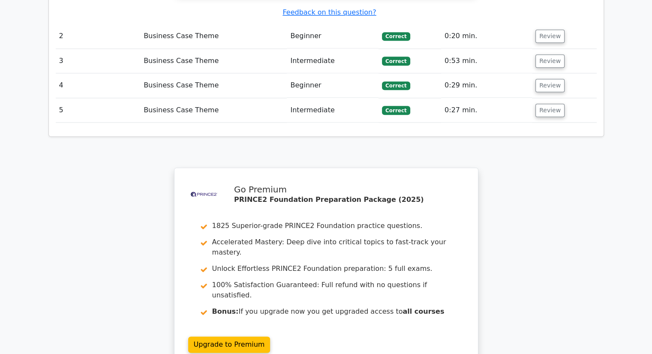
scroll to position [1161, 0]
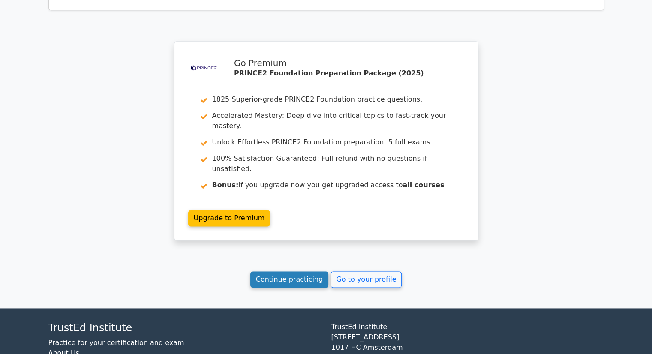
click at [304, 271] on link "Continue practicing" at bounding box center [289, 279] width 78 height 16
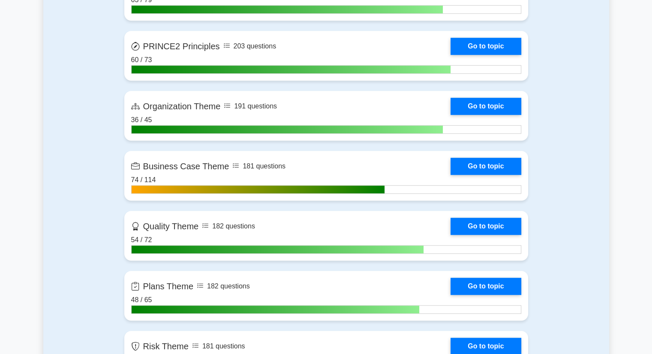
scroll to position [646, 0]
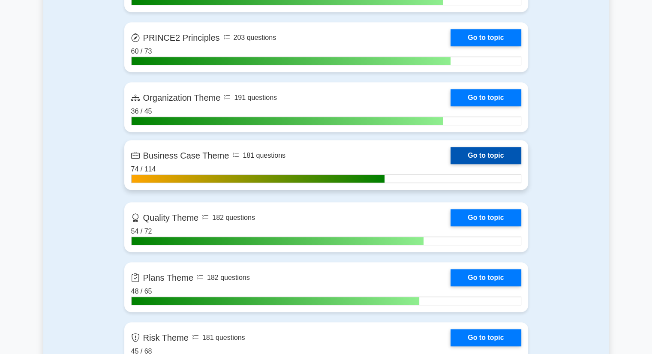
click at [451, 164] on link "Go to topic" at bounding box center [486, 155] width 70 height 17
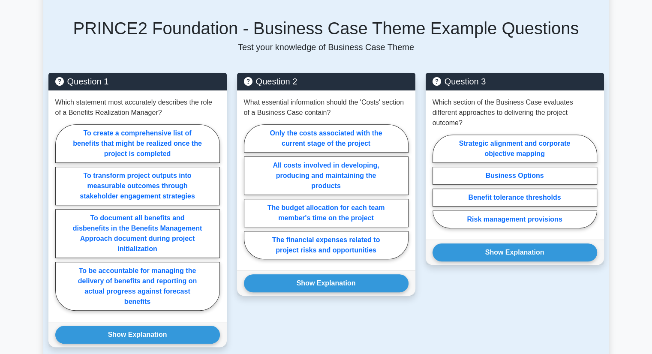
scroll to position [538, 0]
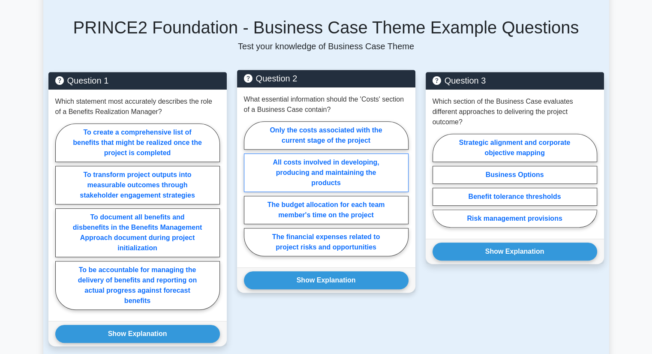
click at [267, 178] on label "All costs involved in developing, producing and maintaining the products" at bounding box center [326, 172] width 165 height 39
click at [249, 189] on input "All costs involved in developing, producing and maintaining the products" at bounding box center [247, 192] width 6 height 6
radio input "true"
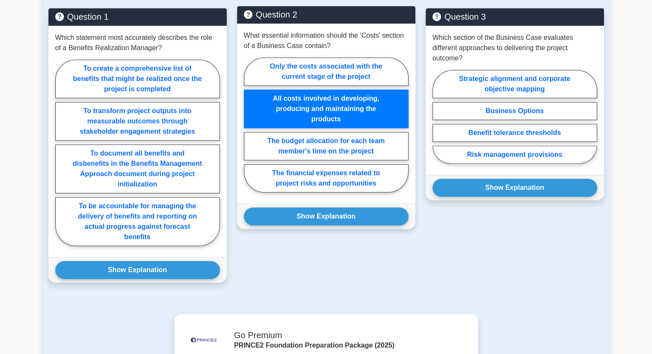
scroll to position [603, 0]
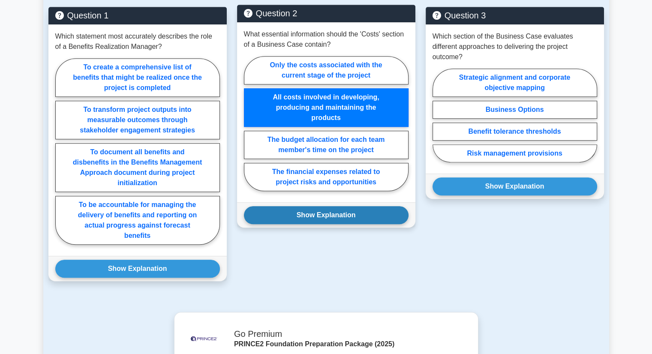
click at [279, 213] on button "Show Explanation" at bounding box center [326, 215] width 165 height 18
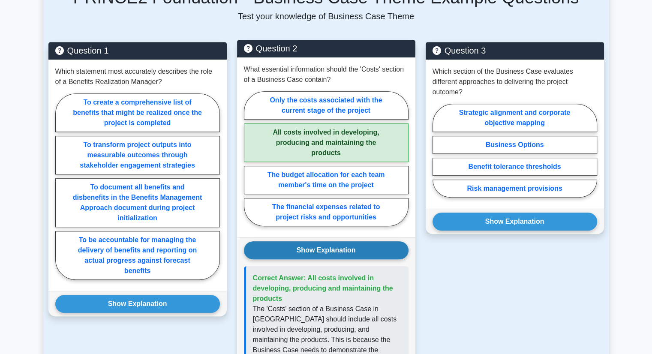
scroll to position [567, 0]
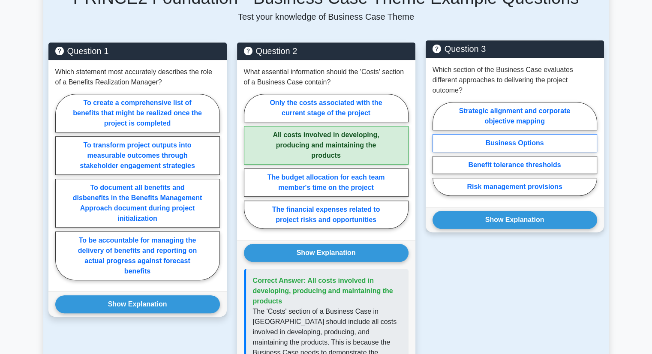
click at [455, 134] on label "Business Options" at bounding box center [515, 143] width 165 height 18
click at [438, 149] on input "Business Options" at bounding box center [436, 152] width 6 height 6
radio input "true"
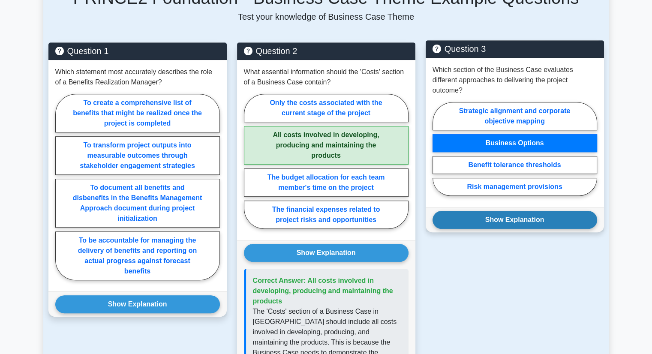
click at [484, 213] on button "Show Explanation" at bounding box center [515, 220] width 165 height 18
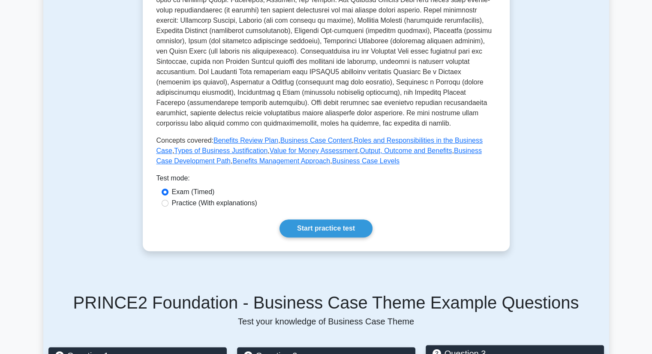
scroll to position [263, 0]
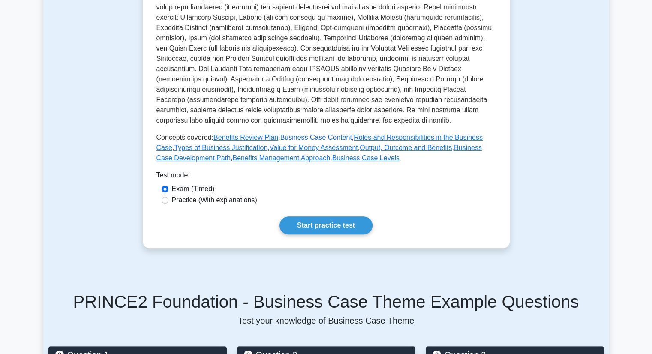
click at [299, 140] on link "Business Case Content" at bounding box center [316, 137] width 72 height 7
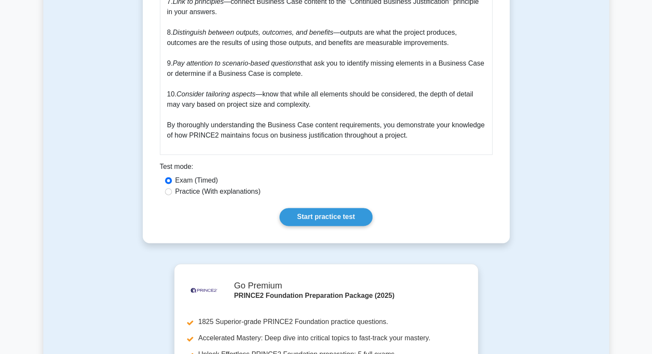
scroll to position [1133, 0]
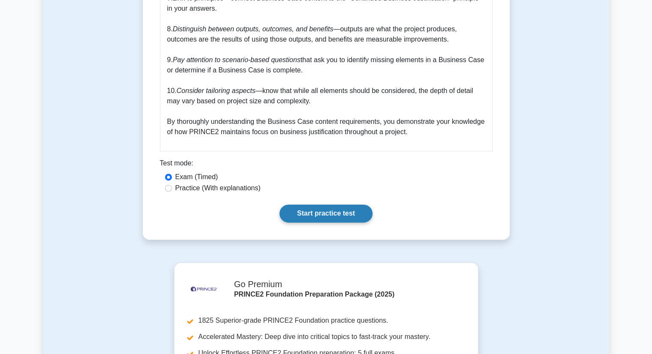
click at [303, 204] on link "Start practice test" at bounding box center [325, 213] width 93 height 18
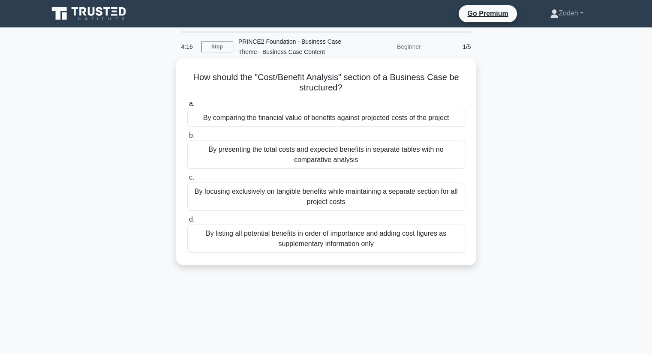
click at [210, 122] on div "By comparing the financial value of benefits against projected costs of the pro…" at bounding box center [326, 118] width 278 height 18
click at [187, 107] on input "a. By comparing the financial value of benefits against projected costs of the …" at bounding box center [187, 104] width 0 height 6
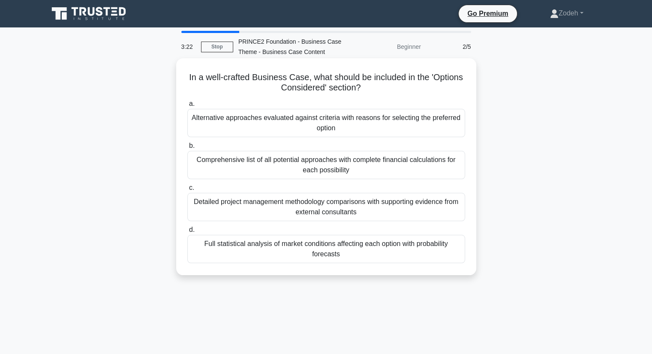
click at [204, 122] on div "Alternative approaches evaluated against criteria with reasons for selecting th…" at bounding box center [326, 123] width 278 height 28
click at [187, 107] on input "a. Alternative approaches evaluated against criteria with reasons for selecting…" at bounding box center [187, 104] width 0 height 6
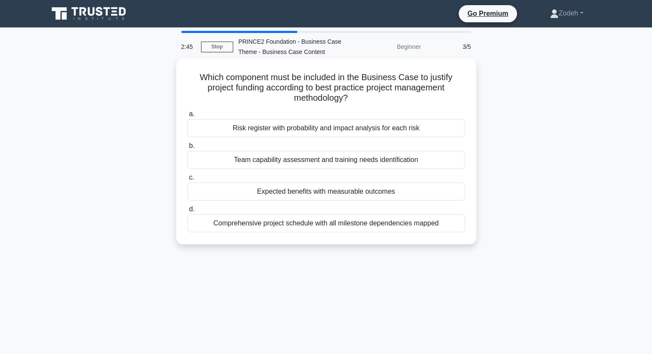
click at [230, 195] on div "Expected benefits with measurable outcomes" at bounding box center [326, 192] width 278 height 18
click at [187, 180] on input "c. Expected benefits with measurable outcomes" at bounding box center [187, 178] width 0 height 6
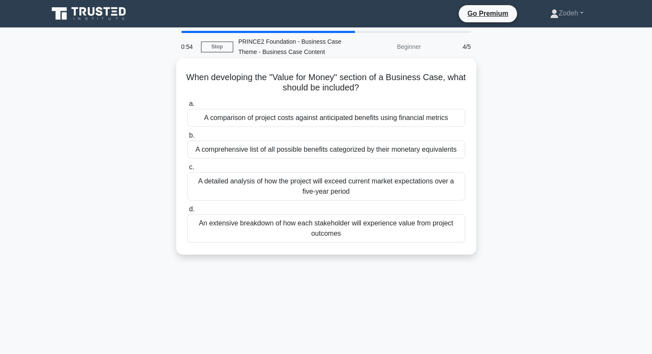
click at [202, 116] on div "A comparison of project costs against anticipated benefits using financial metr…" at bounding box center [326, 118] width 278 height 18
click at [187, 107] on input "a. A comparison of project costs against anticipated benefits using financial m…" at bounding box center [187, 104] width 0 height 6
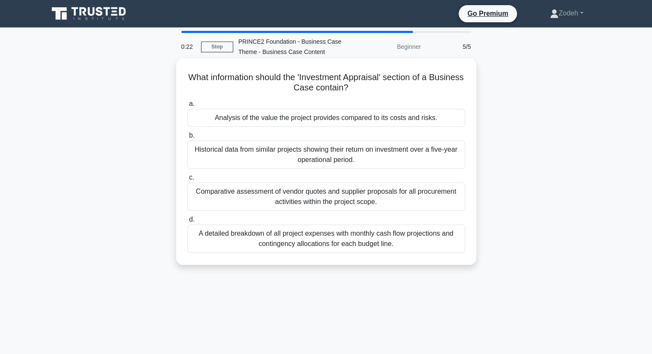
click at [207, 122] on div "Analysis of the value the project provides compared to its costs and risks." at bounding box center [326, 118] width 278 height 18
click at [187, 107] on input "a. Analysis of the value the project provides compared to its costs and risks." at bounding box center [187, 104] width 0 height 6
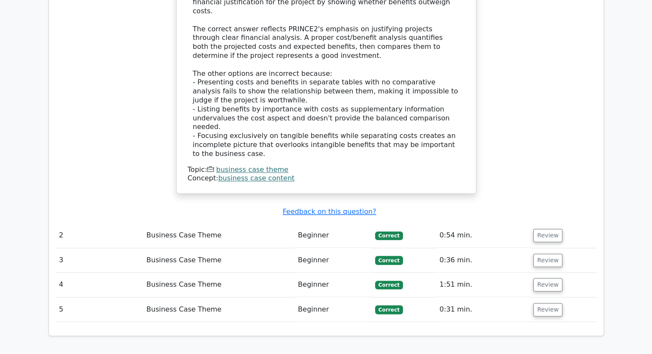
scroll to position [926, 0]
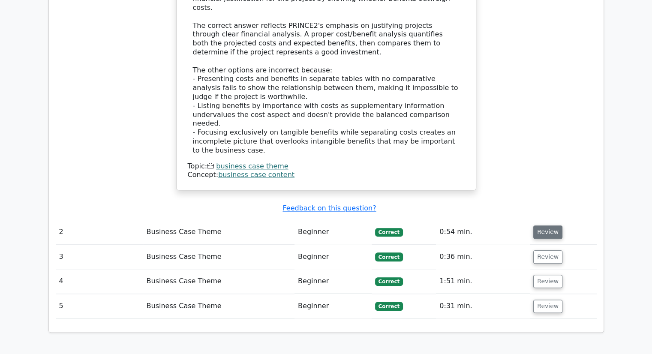
click at [544, 225] on button "Review" at bounding box center [547, 231] width 29 height 13
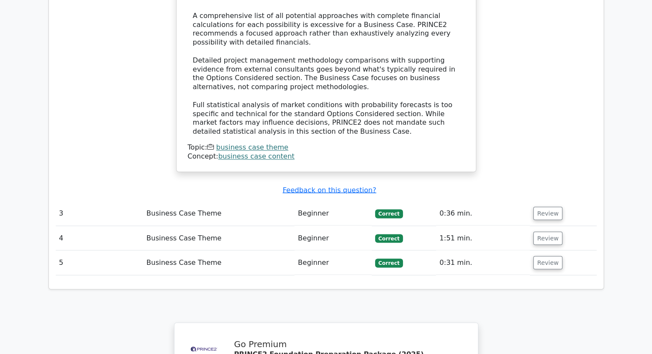
scroll to position [1457, 0]
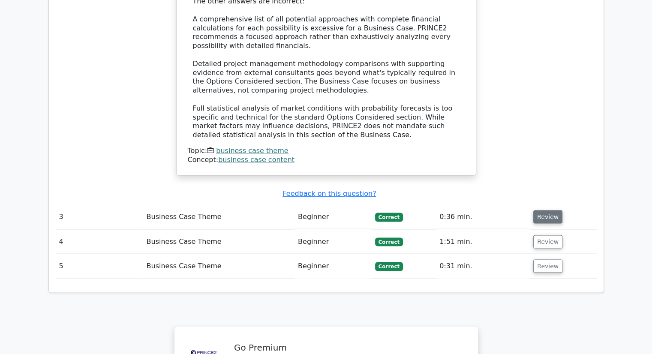
click at [544, 210] on button "Review" at bounding box center [547, 216] width 29 height 13
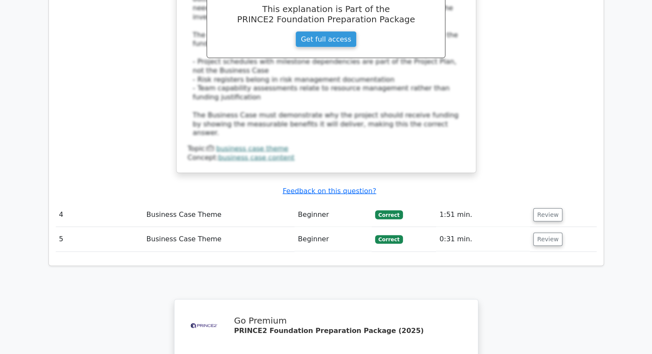
scroll to position [1907, 0]
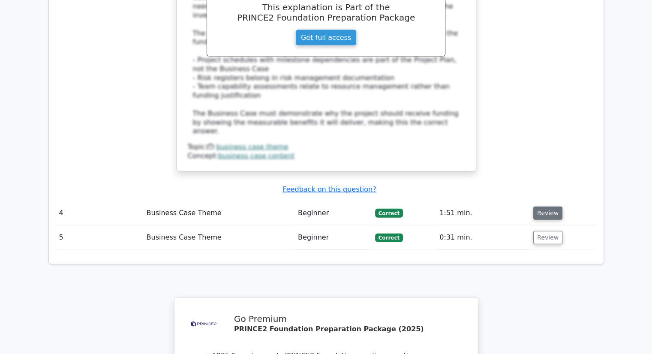
click at [545, 207] on button "Review" at bounding box center [547, 213] width 29 height 13
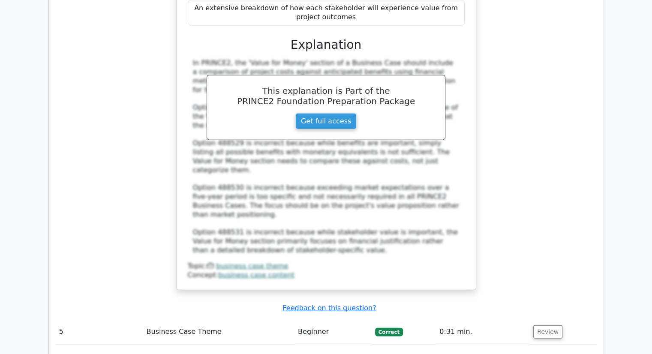
scroll to position [2296, 0]
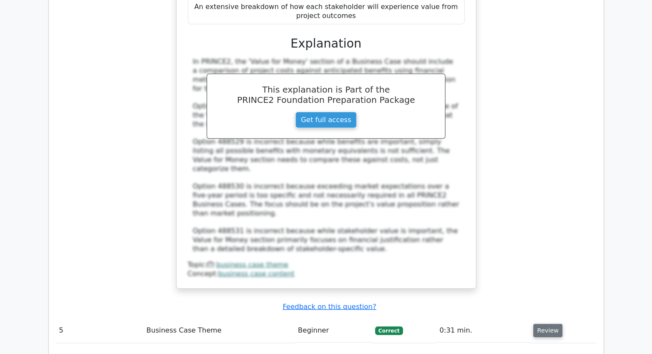
click at [542, 324] on button "Review" at bounding box center [547, 330] width 29 height 13
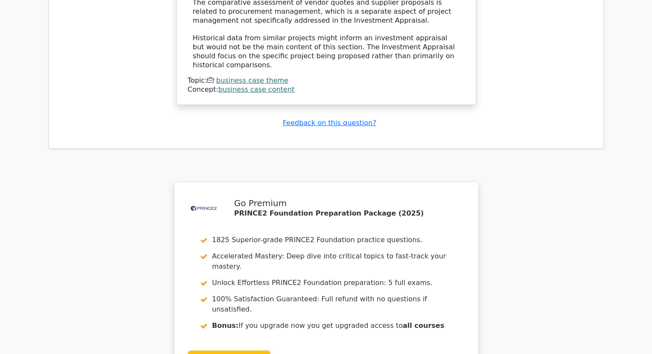
scroll to position [2985, 0]
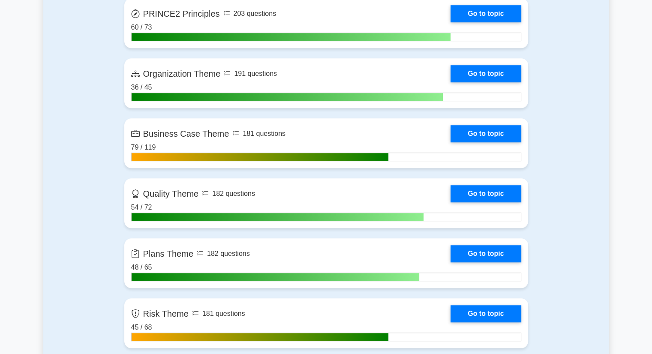
scroll to position [666, 0]
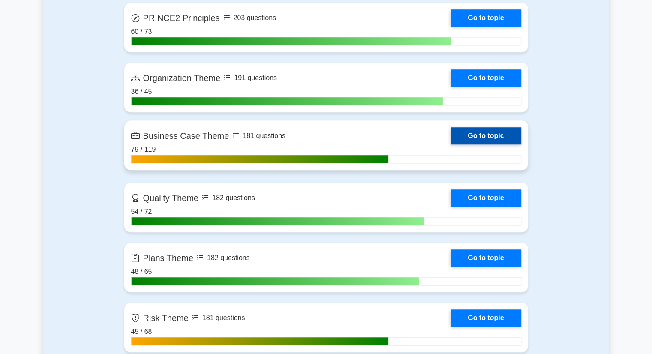
click at [451, 144] on link "Go to topic" at bounding box center [486, 135] width 70 height 17
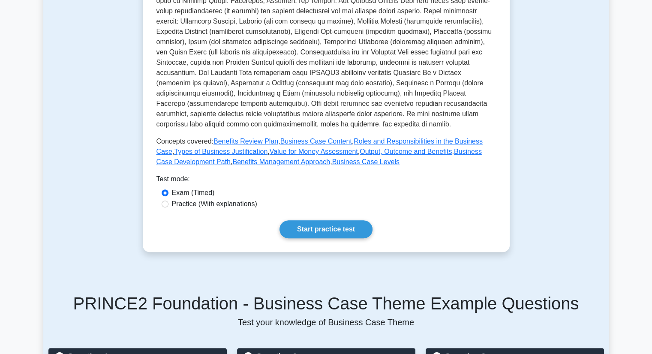
scroll to position [266, 0]
